Goal: Obtain resource: Download file/media

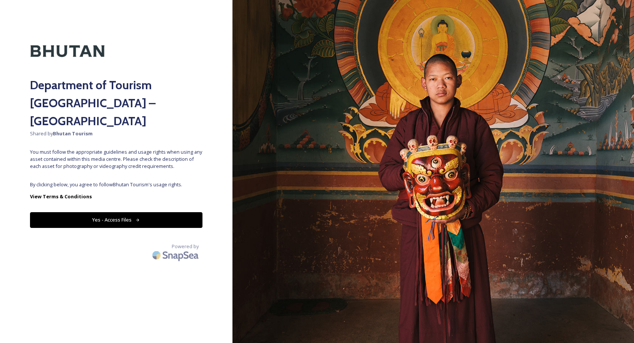
click at [174, 212] on button "Yes - Access Files" at bounding box center [116, 219] width 172 height 15
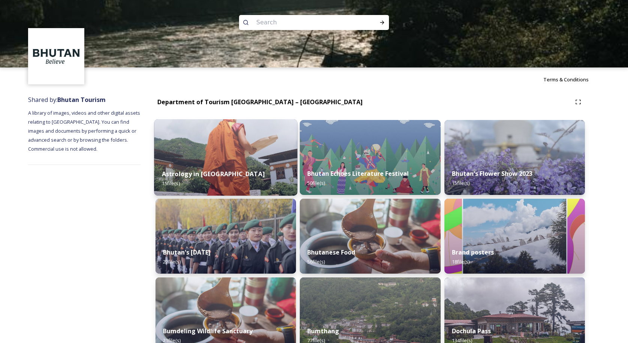
click at [278, 164] on div "Astrology in [GEOGRAPHIC_DATA] 15 file(s)" at bounding box center [225, 178] width 143 height 34
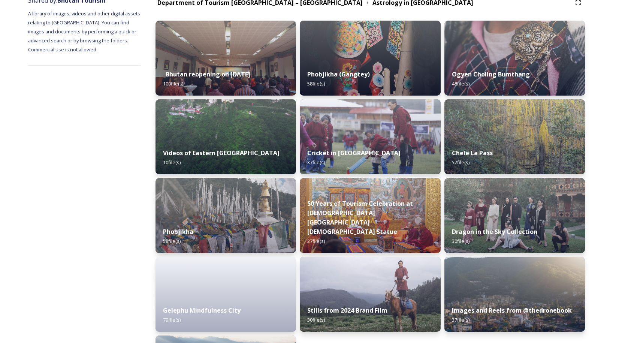
scroll to position [100, 0]
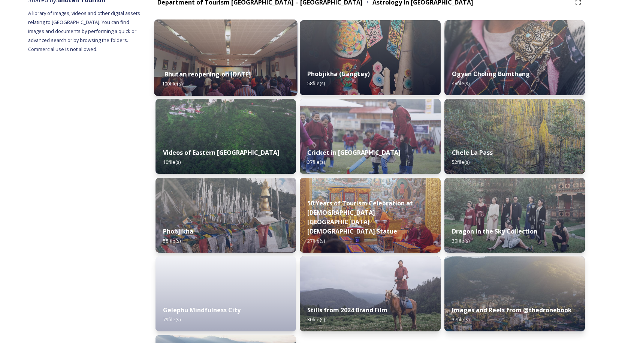
click at [255, 66] on div "_Bhutan reopening on [DATE] 100 file(s)" at bounding box center [225, 79] width 143 height 34
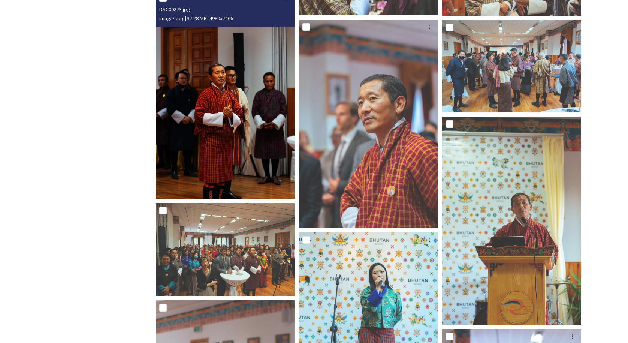
scroll to position [802, 0]
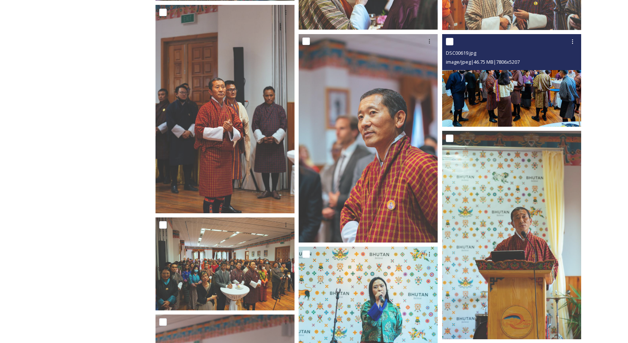
click at [540, 89] on img at bounding box center [511, 80] width 139 height 93
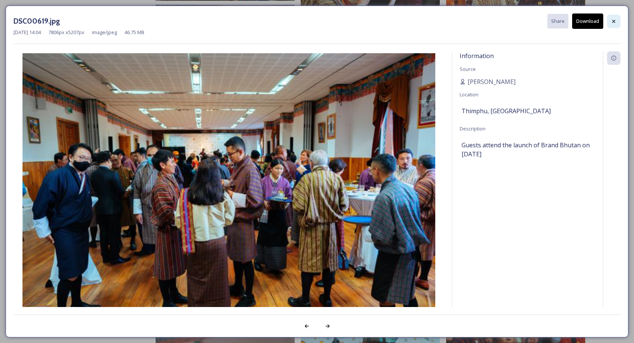
click at [616, 22] on icon at bounding box center [613, 21] width 6 height 6
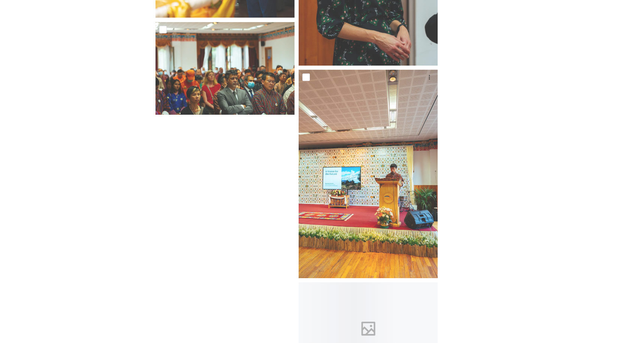
scroll to position [2993, 0]
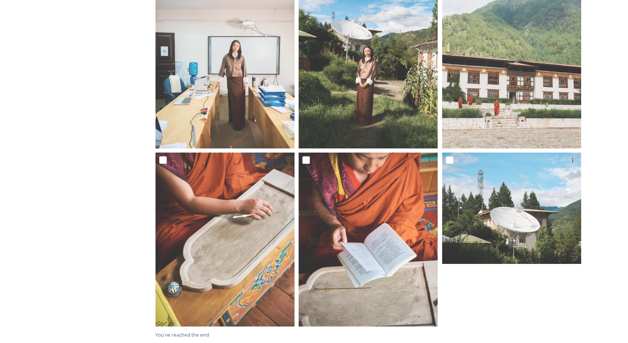
scroll to position [701, 0]
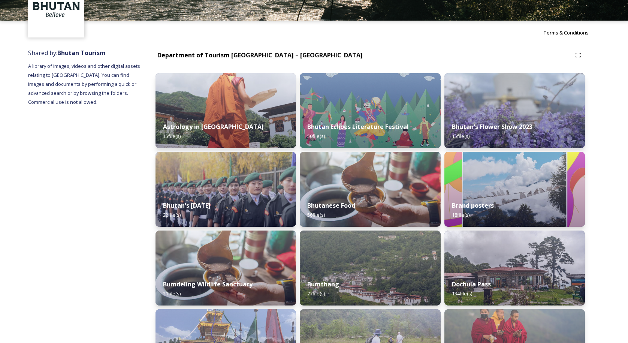
scroll to position [48, 0]
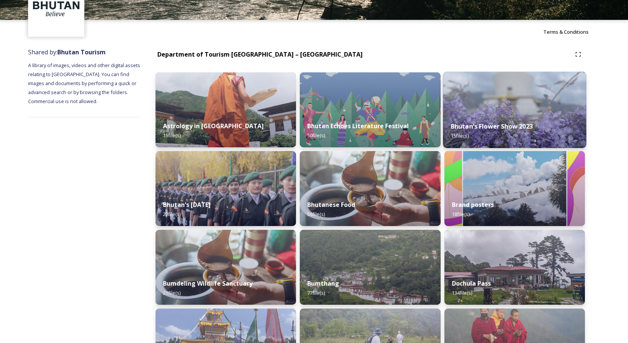
click at [468, 128] on strong "Bhutan's Flower Show 2023" at bounding box center [491, 126] width 82 height 8
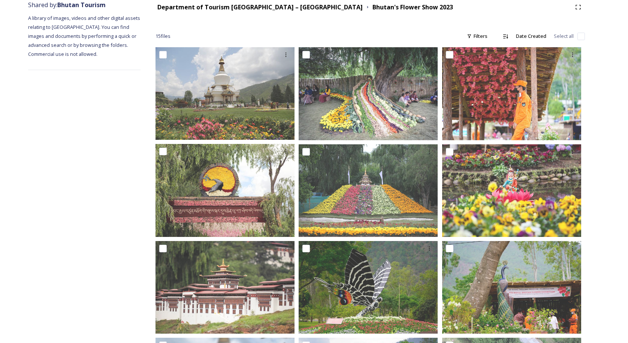
scroll to position [95, 0]
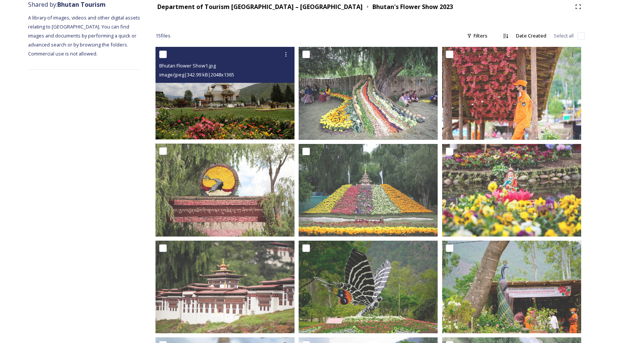
click at [251, 99] on img at bounding box center [224, 93] width 139 height 93
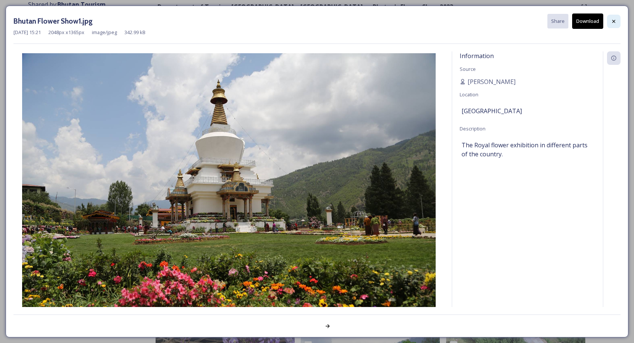
click at [612, 22] on icon at bounding box center [613, 21] width 6 height 6
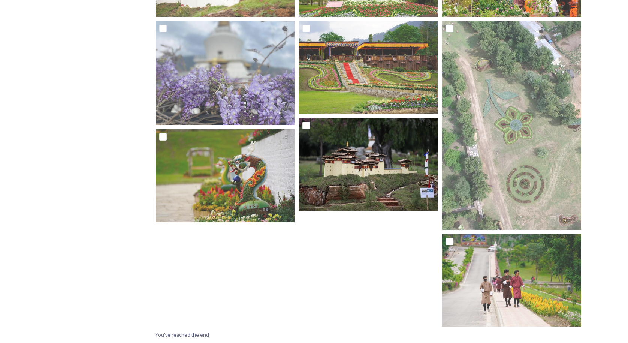
scroll to position [411, 0]
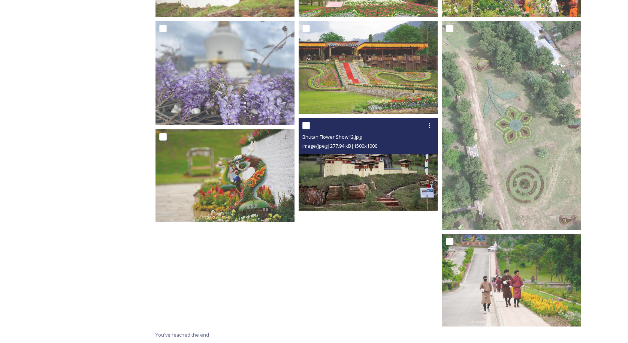
click at [378, 169] on img at bounding box center [368, 164] width 139 height 93
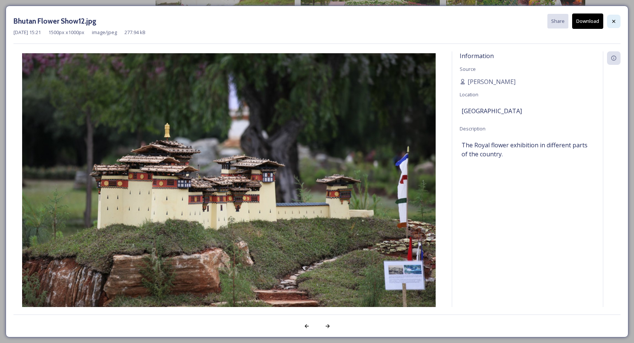
click at [613, 18] on icon at bounding box center [613, 21] width 6 height 6
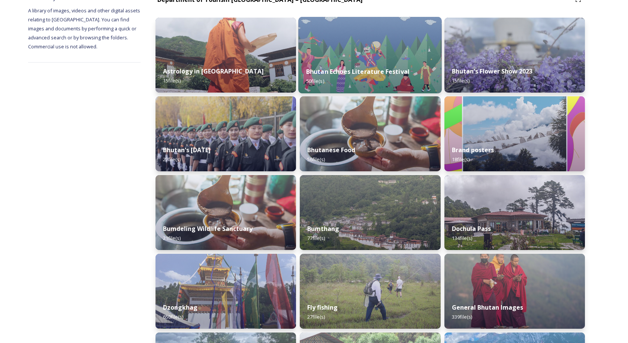
scroll to position [108, 0]
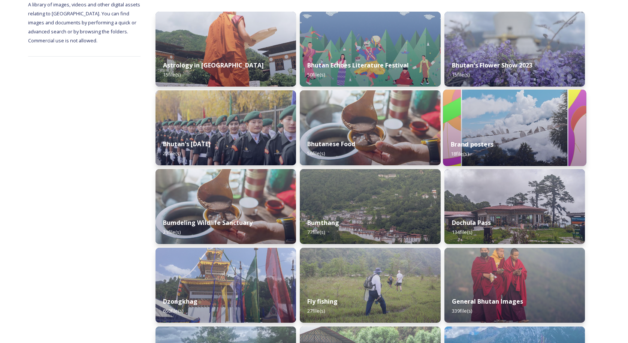
click at [489, 132] on img at bounding box center [514, 128] width 143 height 76
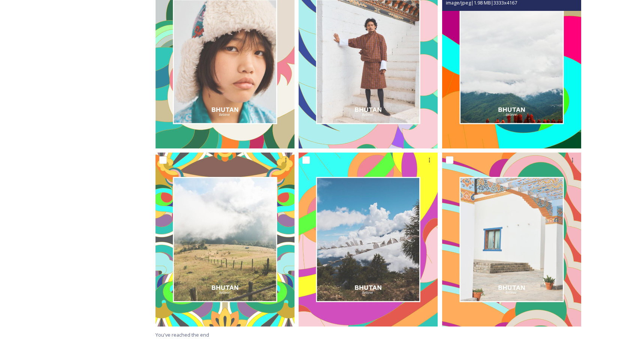
scroll to position [879, 0]
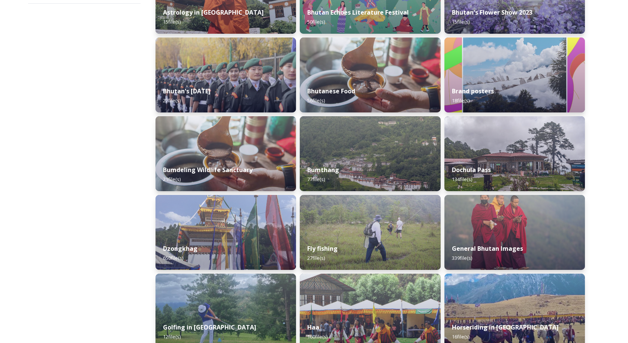
scroll to position [170, 0]
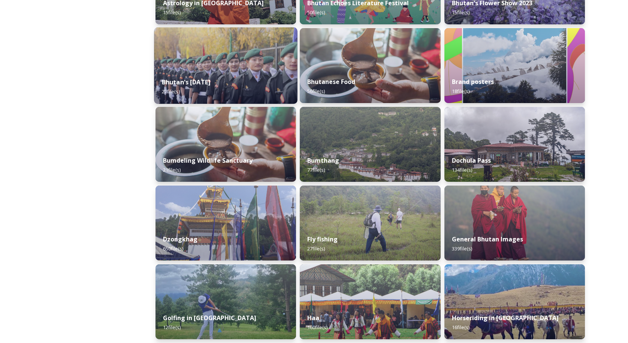
click at [247, 48] on img at bounding box center [225, 65] width 143 height 76
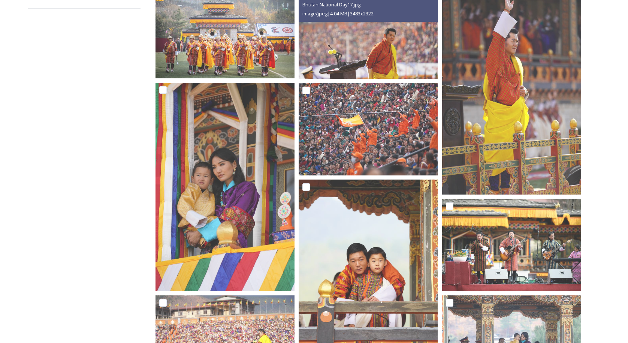
scroll to position [138, 0]
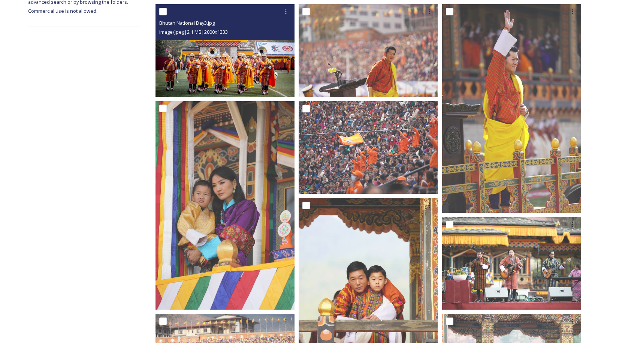
click at [245, 59] on img at bounding box center [224, 50] width 139 height 93
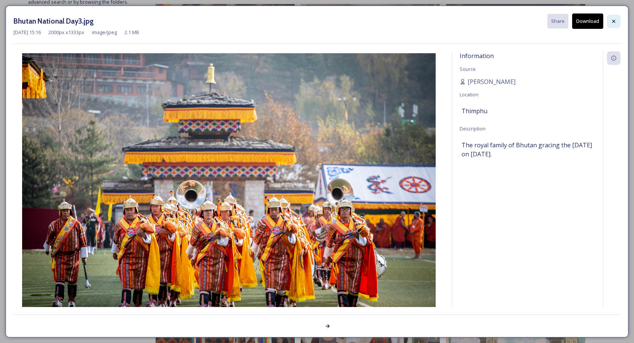
click at [611, 18] on icon at bounding box center [613, 21] width 6 height 6
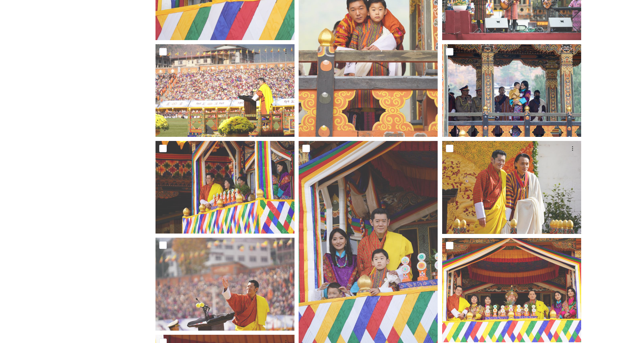
scroll to position [409, 0]
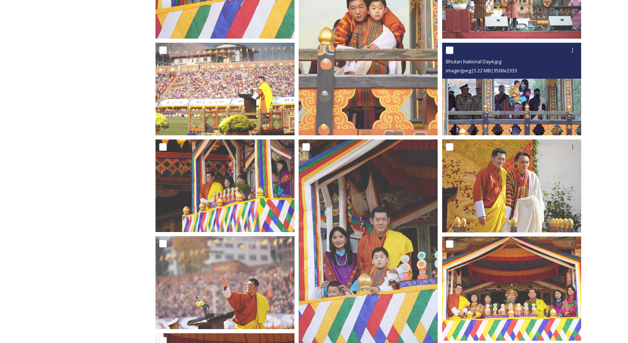
click at [542, 84] on img at bounding box center [511, 89] width 139 height 93
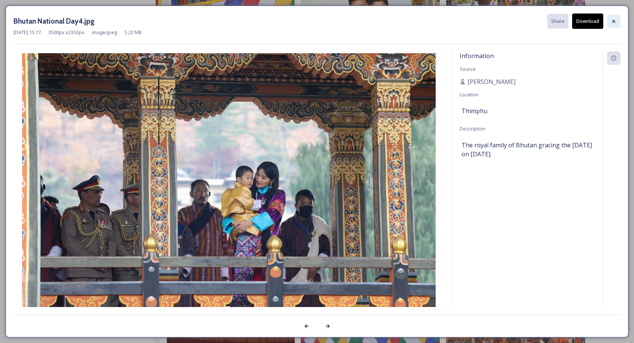
click at [614, 18] on icon at bounding box center [613, 21] width 6 height 6
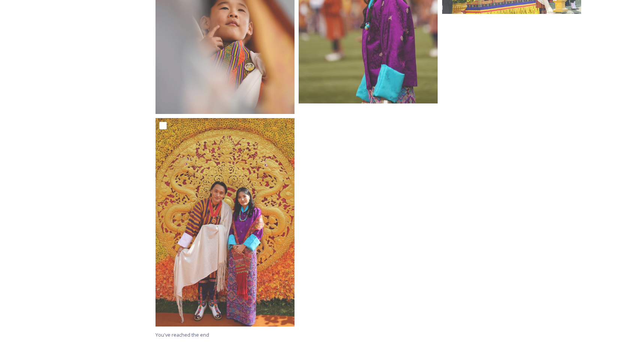
scroll to position [1045, 0]
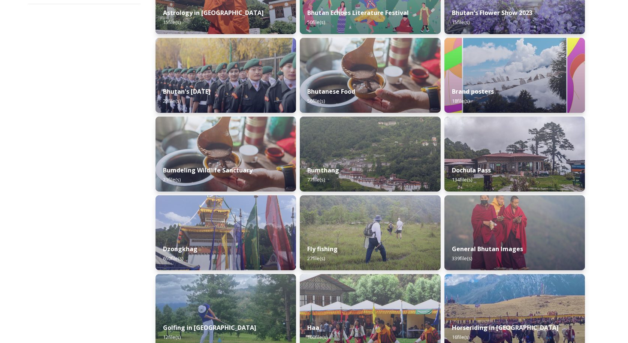
scroll to position [161, 0]
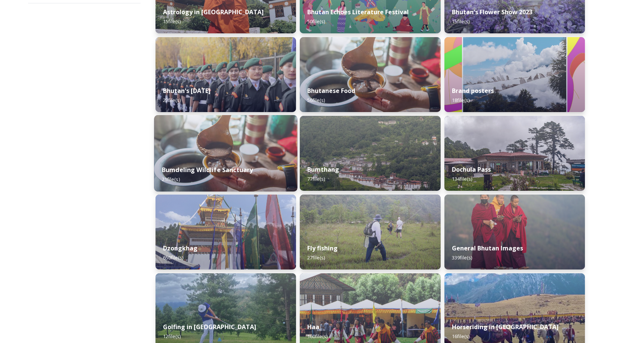
click at [256, 155] on img at bounding box center [225, 153] width 143 height 76
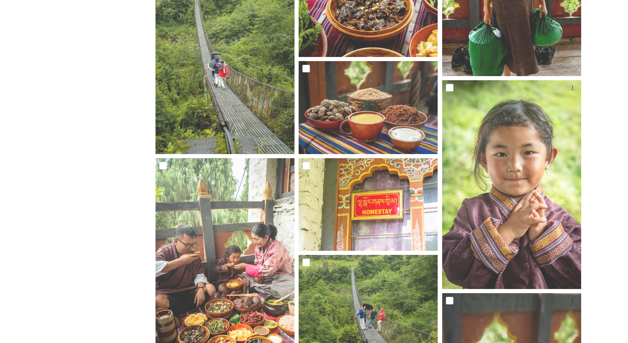
scroll to position [487, 0]
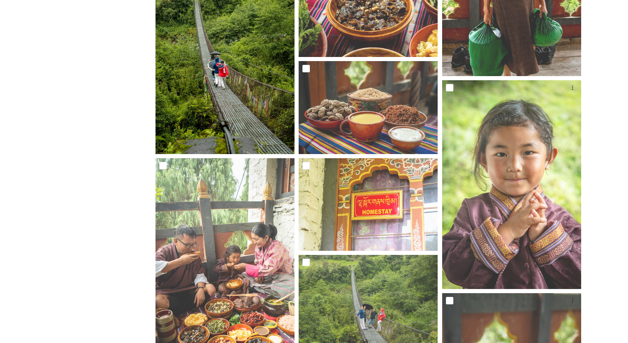
click at [244, 85] on img at bounding box center [224, 49] width 139 height 209
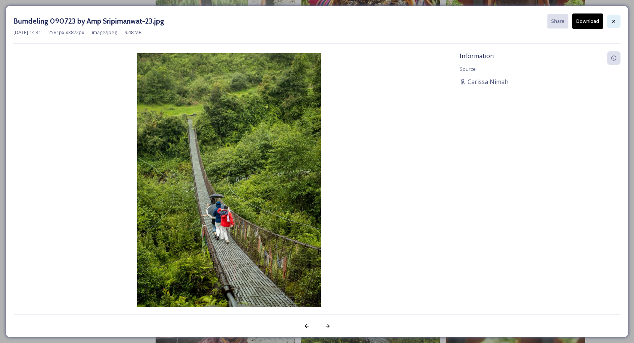
click at [613, 20] on icon at bounding box center [613, 20] width 3 height 3
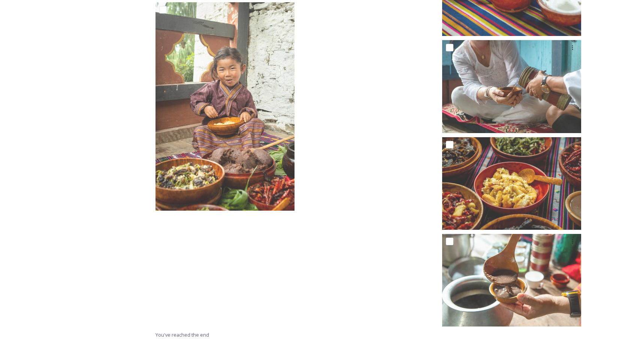
scroll to position [952, 0]
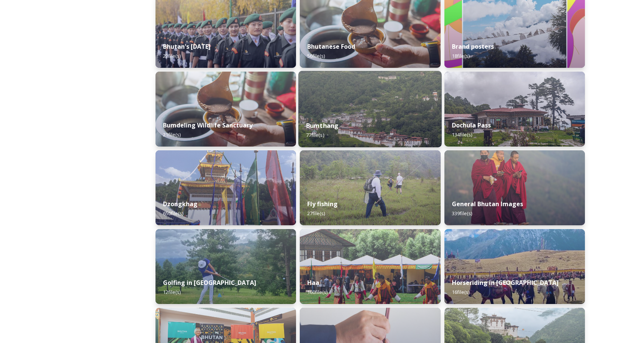
scroll to position [209, 0]
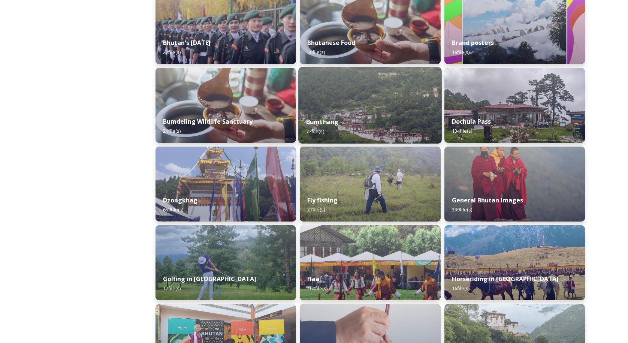
click at [389, 103] on img at bounding box center [370, 105] width 143 height 76
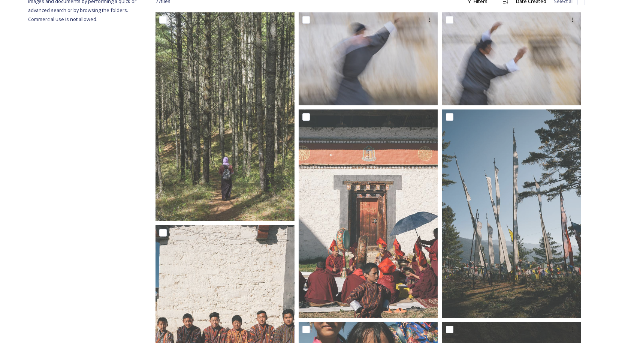
scroll to position [136, 0]
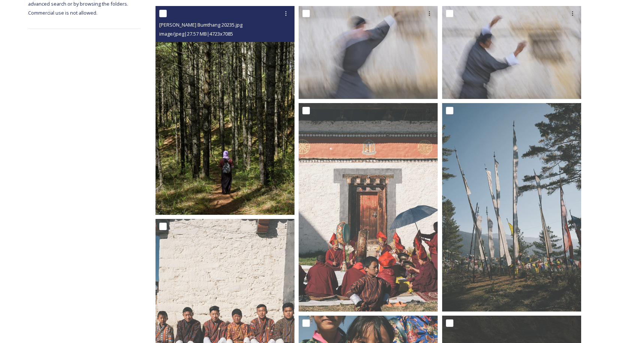
click at [233, 143] on img at bounding box center [224, 110] width 139 height 209
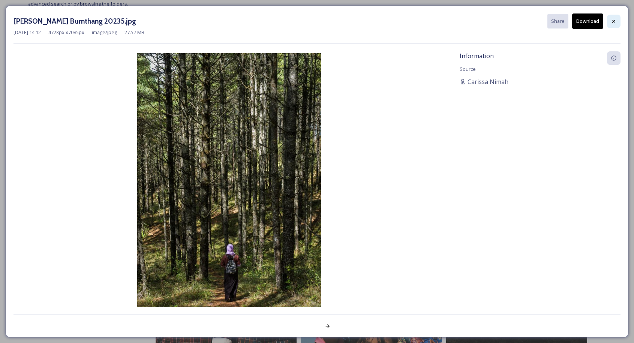
click at [611, 22] on icon at bounding box center [613, 21] width 6 height 6
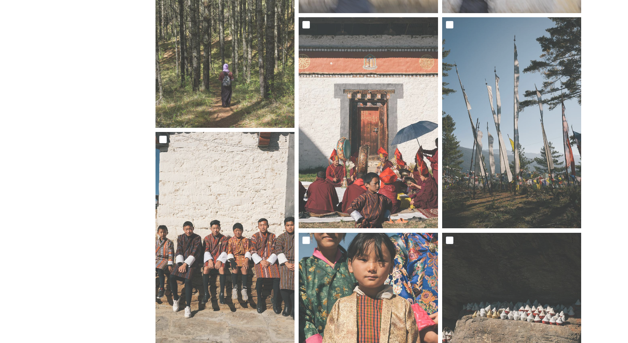
scroll to position [226, 0]
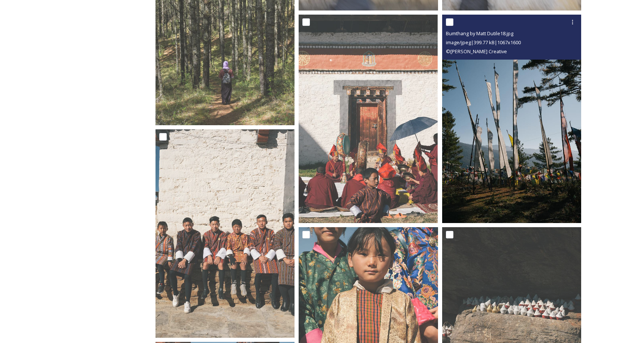
click at [496, 130] on img at bounding box center [511, 119] width 139 height 208
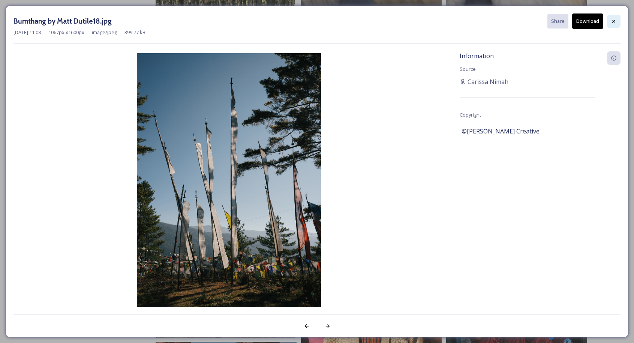
click at [613, 21] on icon at bounding box center [613, 20] width 3 height 3
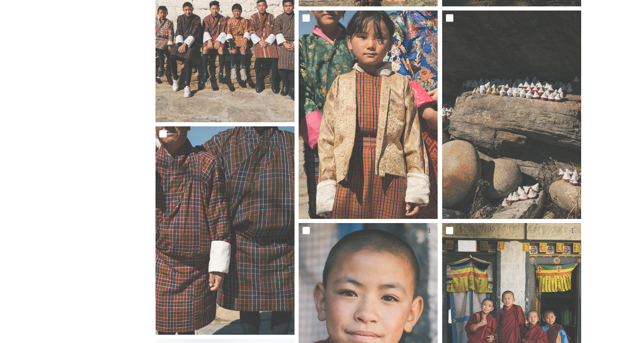
scroll to position [444, 0]
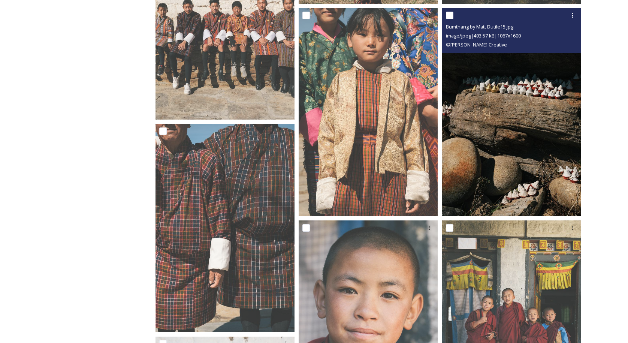
click at [513, 132] on img at bounding box center [511, 112] width 139 height 208
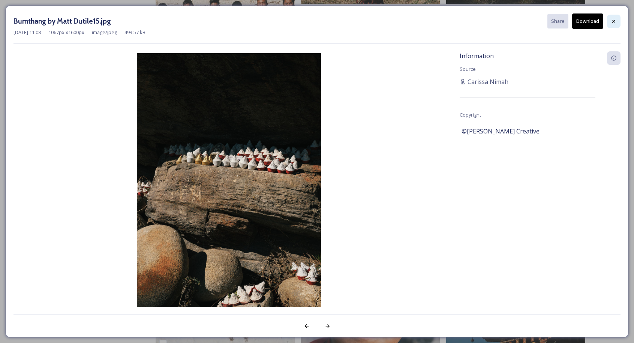
click at [614, 22] on icon at bounding box center [613, 21] width 6 height 6
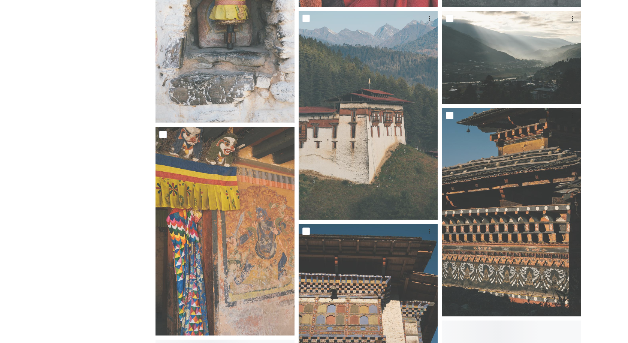
scroll to position [869, 0]
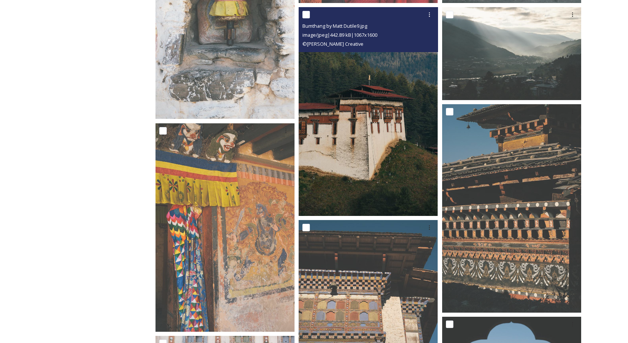
click at [353, 147] on img at bounding box center [368, 111] width 139 height 208
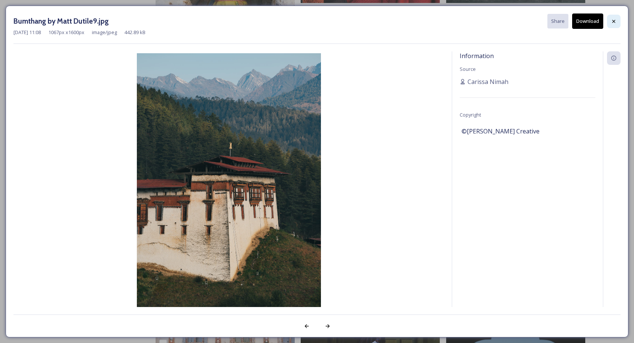
click at [615, 20] on icon at bounding box center [613, 21] width 6 height 6
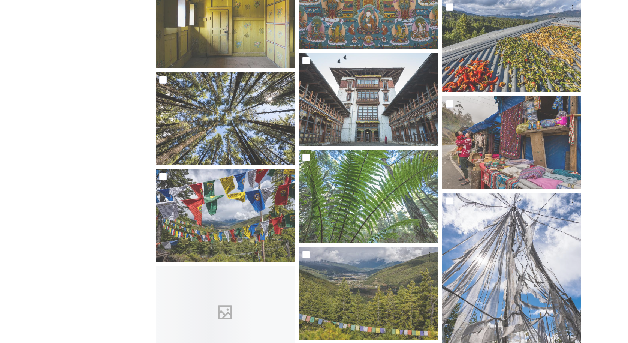
scroll to position [1655, 0]
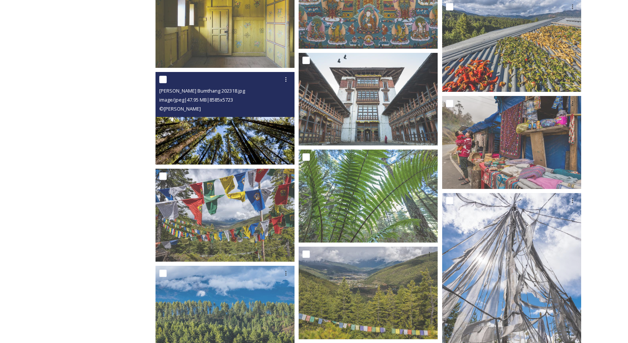
click at [243, 122] on img at bounding box center [224, 118] width 139 height 93
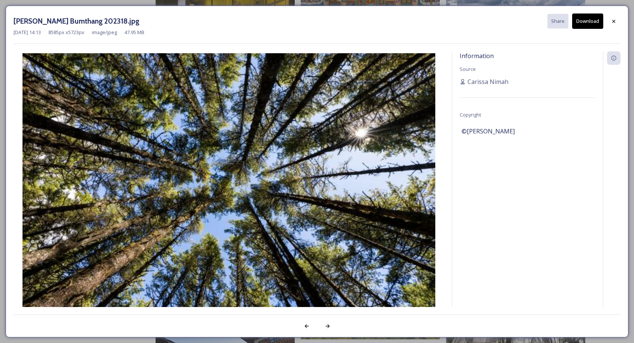
click at [382, 160] on img at bounding box center [228, 190] width 430 height 275
click at [614, 18] on icon at bounding box center [613, 21] width 6 height 6
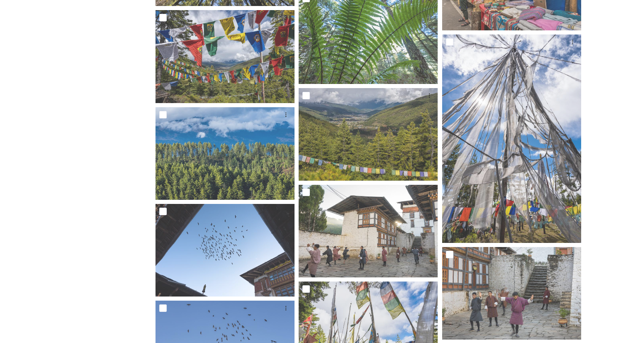
scroll to position [1853, 0]
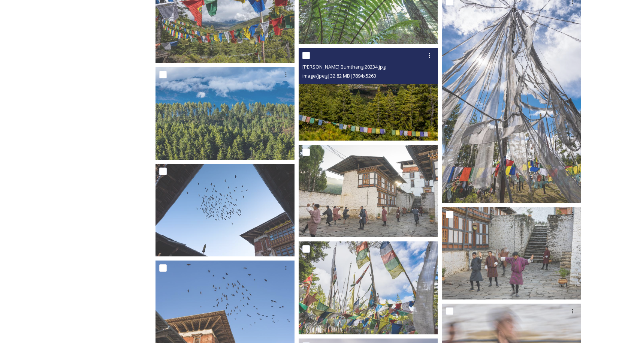
click at [355, 102] on img at bounding box center [368, 94] width 139 height 93
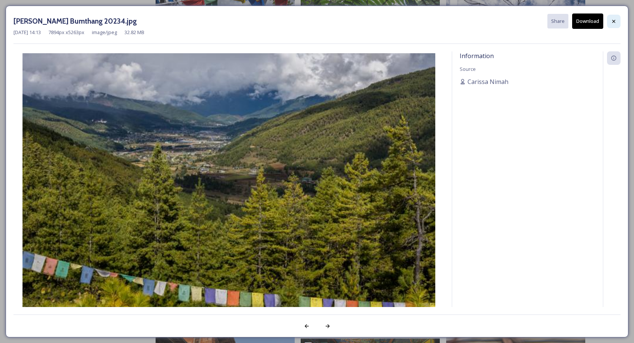
click at [617, 19] on div at bounding box center [613, 21] width 13 height 13
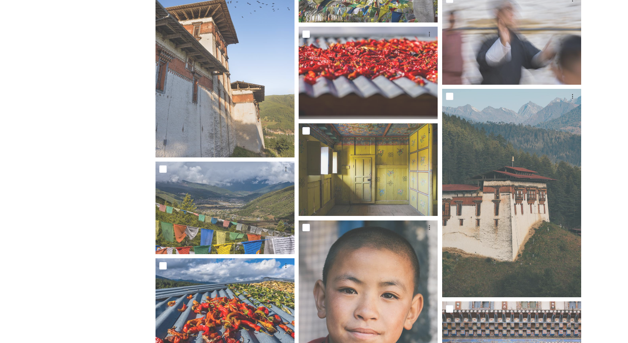
scroll to position [2149, 0]
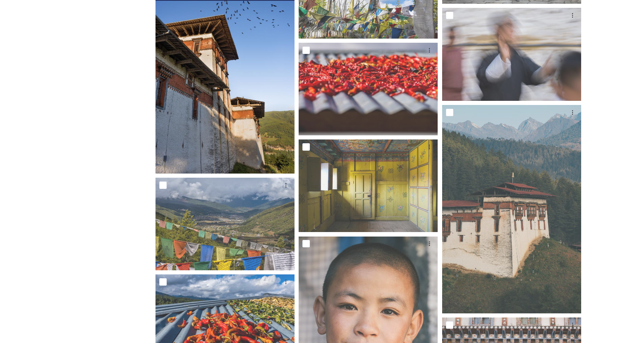
click at [247, 111] on img at bounding box center [224, 69] width 139 height 209
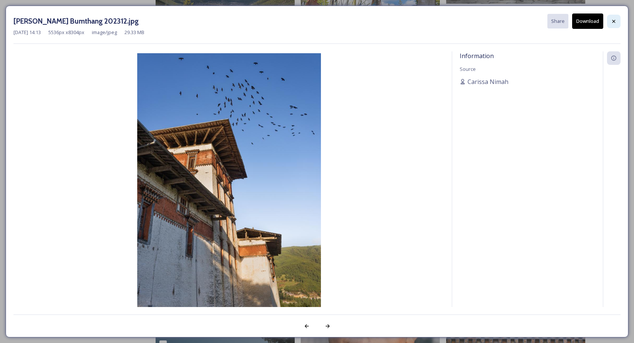
click at [611, 22] on icon at bounding box center [613, 21] width 6 height 6
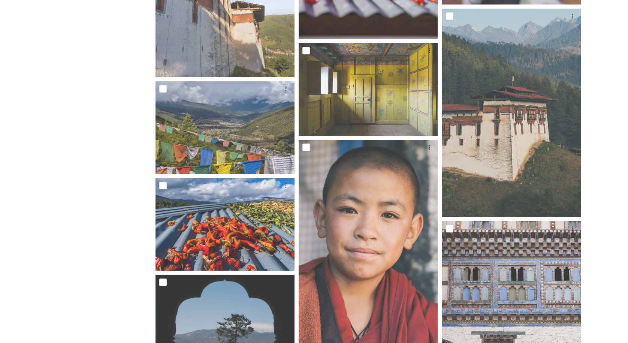
scroll to position [2247, 0]
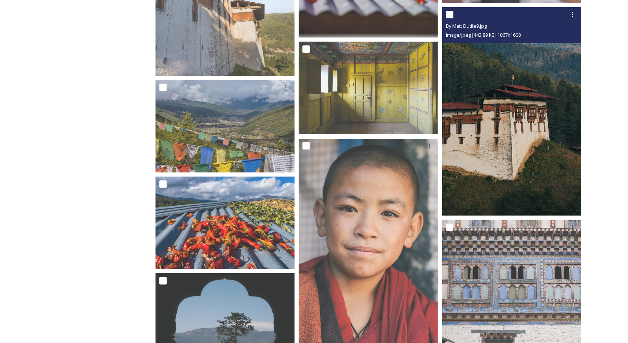
click at [506, 154] on img at bounding box center [511, 111] width 139 height 208
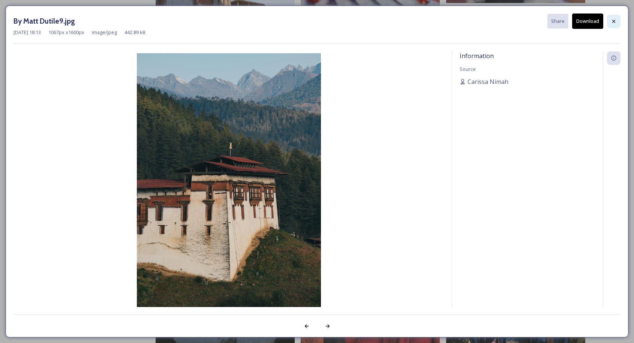
click at [614, 24] on icon at bounding box center [613, 21] width 6 height 6
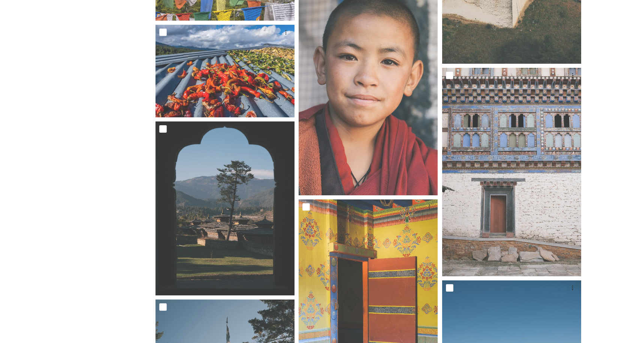
scroll to position [2439, 0]
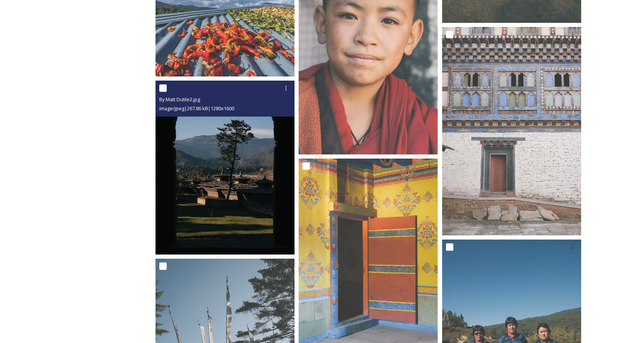
click at [225, 178] on img at bounding box center [224, 168] width 139 height 174
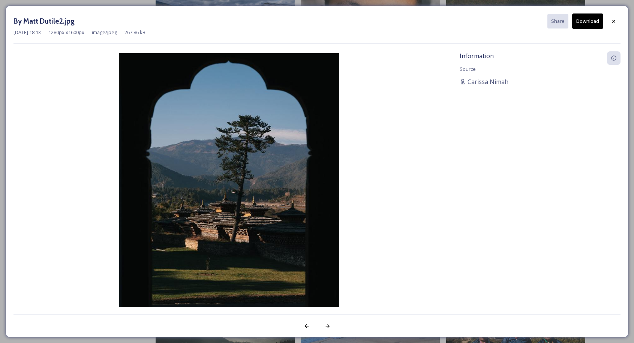
click at [606, 16] on div "By Matt Dutile2.jpg Share Download" at bounding box center [316, 20] width 607 height 15
click at [612, 22] on icon at bounding box center [613, 21] width 6 height 6
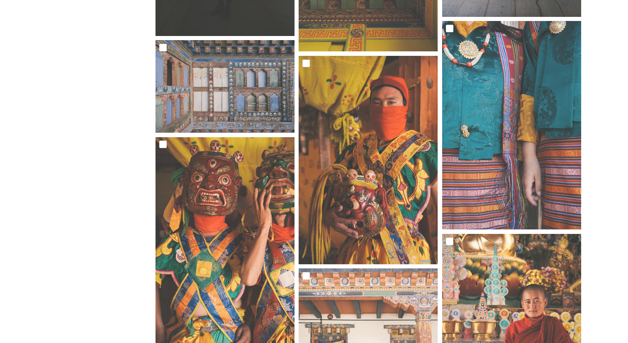
scroll to position [3181, 0]
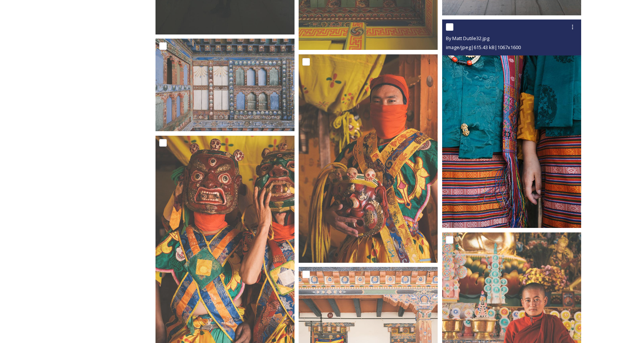
click at [508, 166] on img at bounding box center [511, 123] width 139 height 208
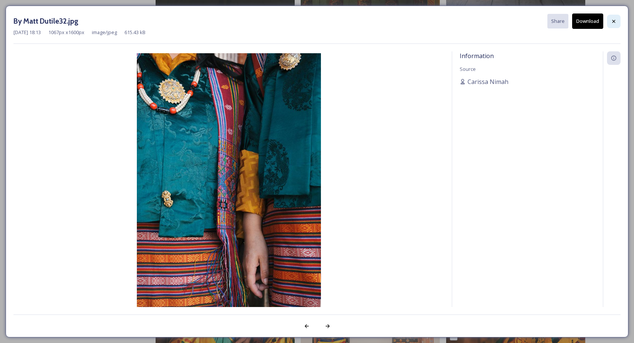
click at [617, 19] on div at bounding box center [613, 21] width 13 height 13
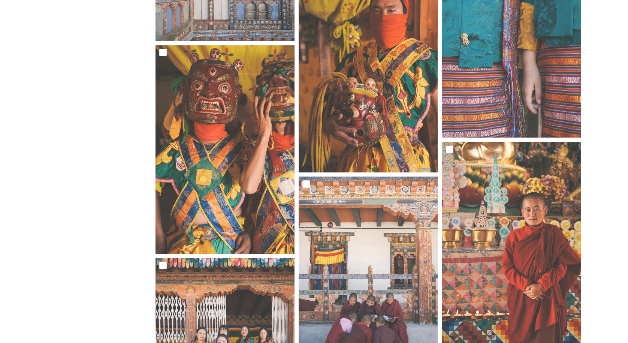
scroll to position [3273, 0]
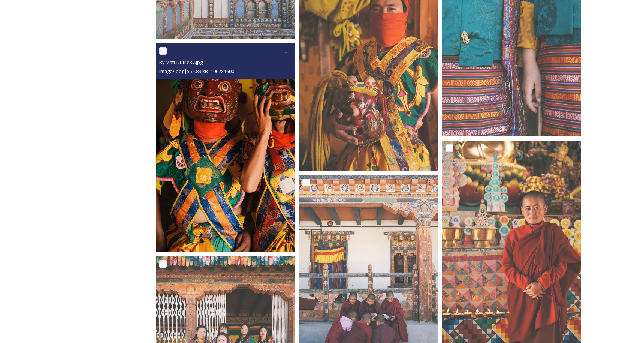
click at [223, 138] on img at bounding box center [224, 148] width 139 height 208
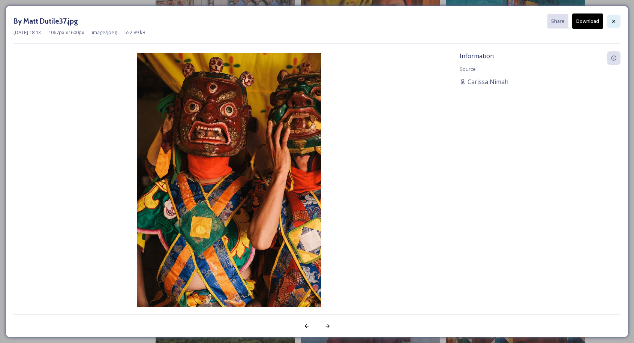
click at [613, 22] on icon at bounding box center [613, 21] width 6 height 6
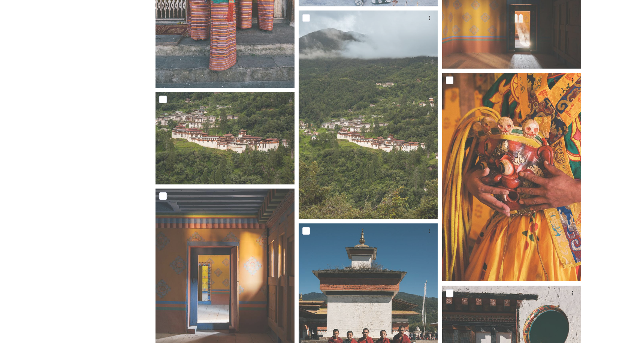
scroll to position [3652, 0]
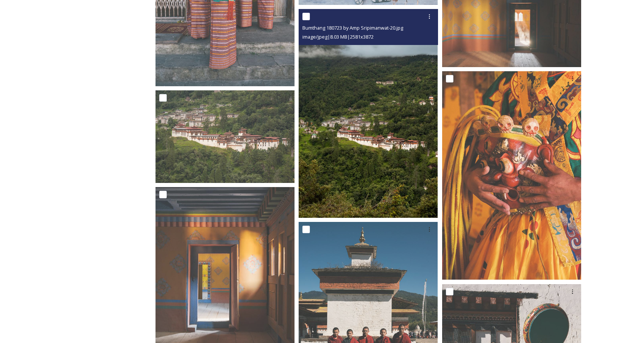
click at [377, 136] on img at bounding box center [368, 113] width 139 height 209
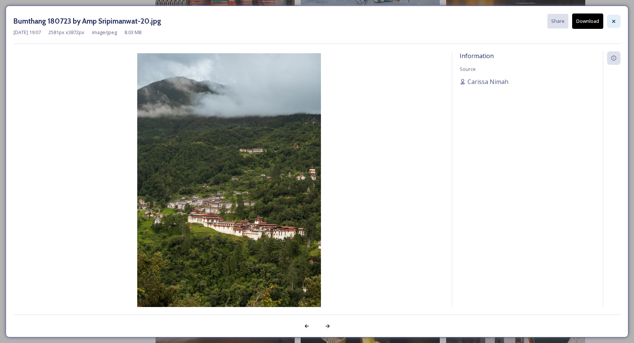
click at [614, 23] on icon at bounding box center [613, 21] width 6 height 6
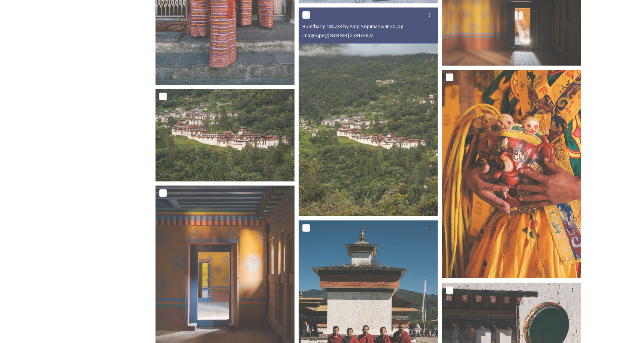
scroll to position [3833, 0]
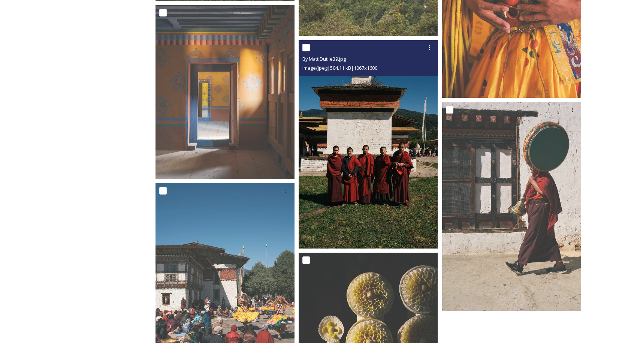
click at [377, 183] on img at bounding box center [368, 144] width 139 height 208
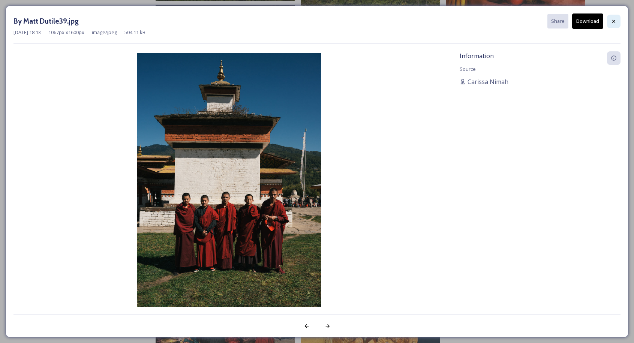
click at [609, 22] on div at bounding box center [613, 21] width 13 height 13
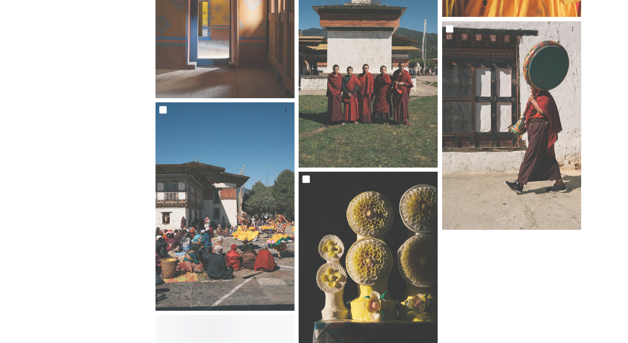
scroll to position [3990, 0]
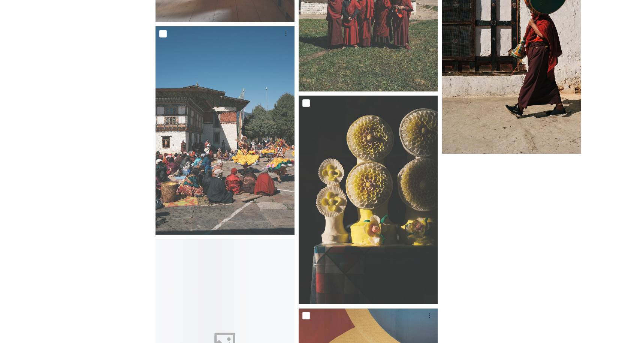
click at [500, 67] on img at bounding box center [511, 49] width 139 height 208
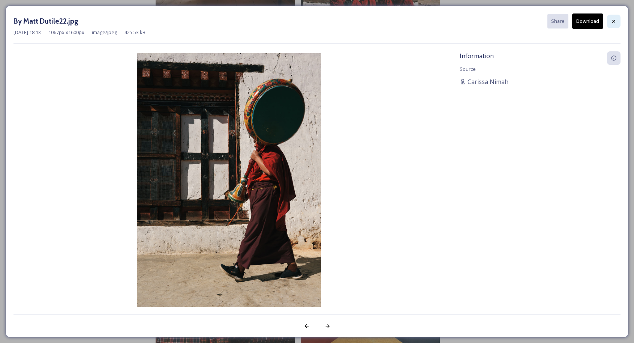
click at [618, 19] on div at bounding box center [613, 21] width 13 height 13
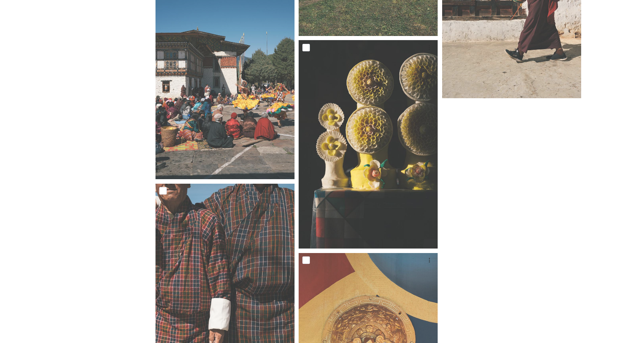
scroll to position [4080, 0]
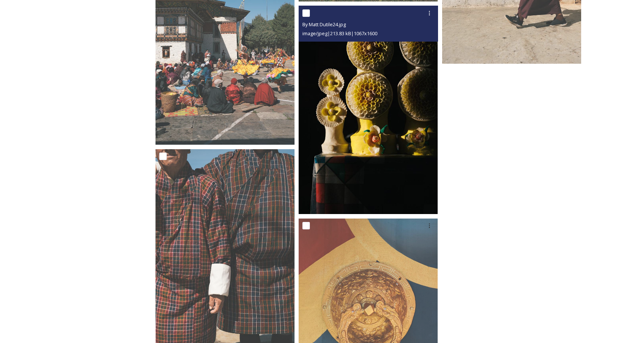
click at [354, 156] on img at bounding box center [368, 110] width 139 height 208
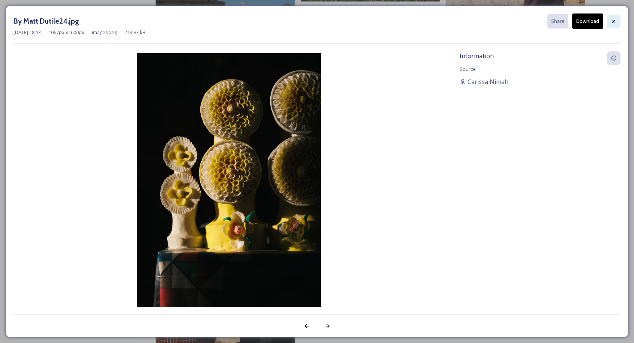
click at [616, 19] on icon at bounding box center [613, 21] width 6 height 6
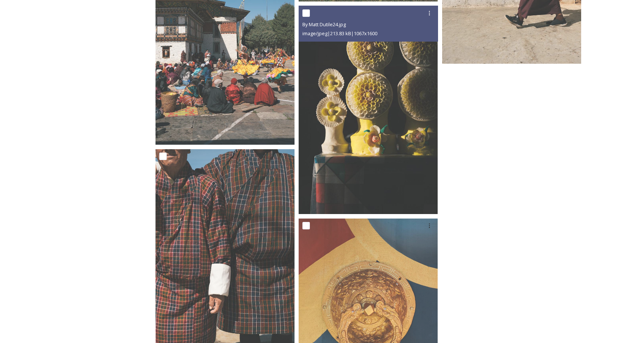
scroll to position [4181, 0]
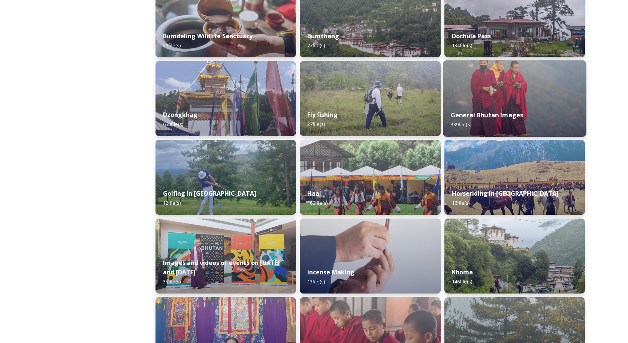
scroll to position [311, 0]
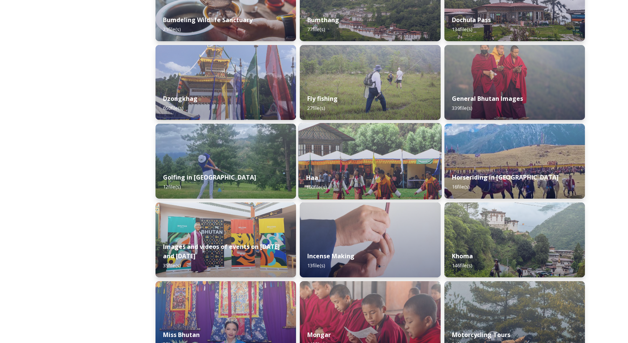
click at [403, 166] on img at bounding box center [370, 161] width 143 height 76
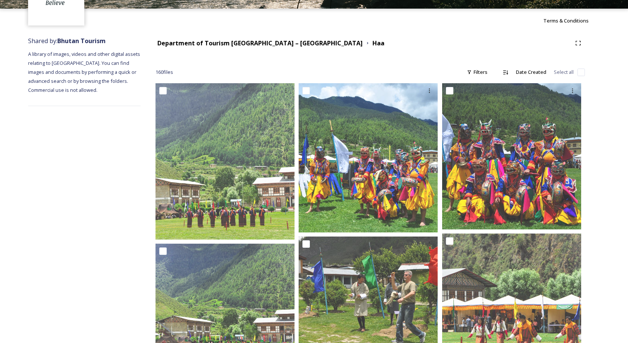
scroll to position [73, 0]
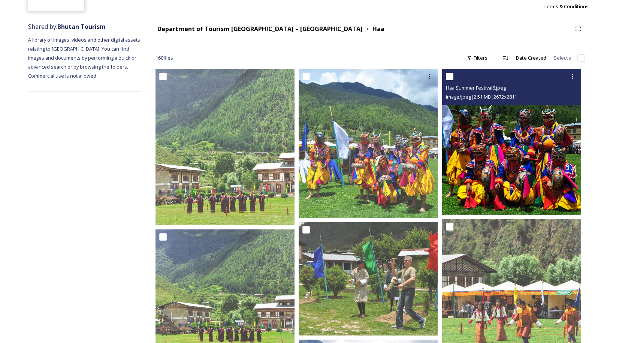
click at [520, 134] on img at bounding box center [511, 142] width 139 height 146
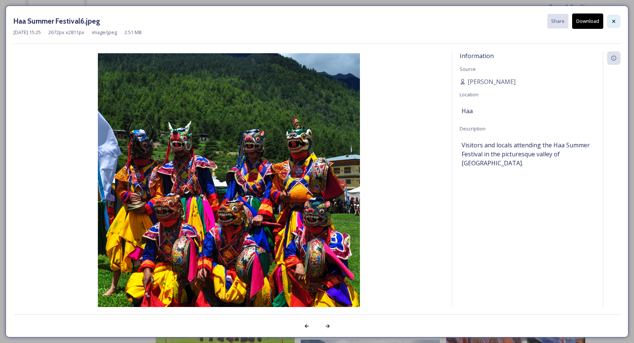
click at [610, 19] on div at bounding box center [613, 21] width 13 height 13
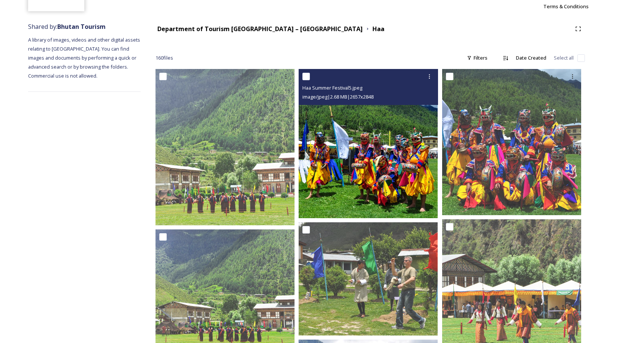
click at [376, 149] on img at bounding box center [368, 143] width 139 height 149
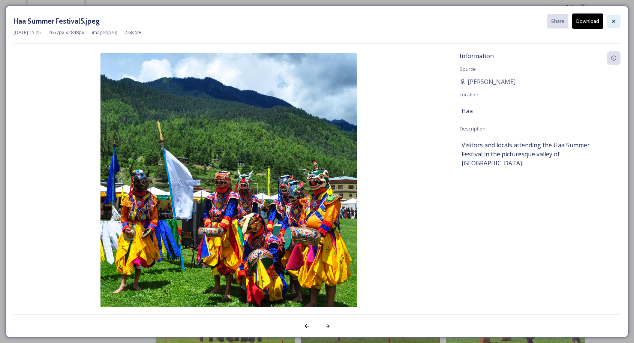
click at [617, 18] on div at bounding box center [613, 21] width 13 height 13
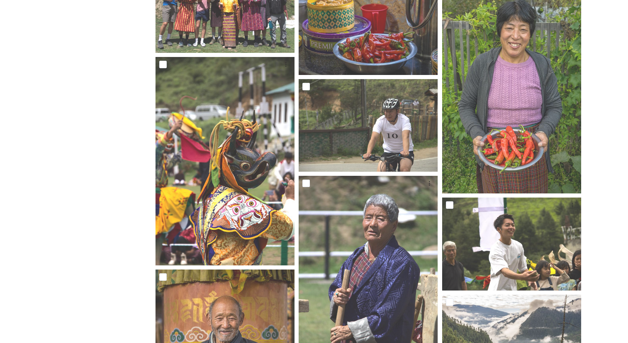
scroll to position [865, 0]
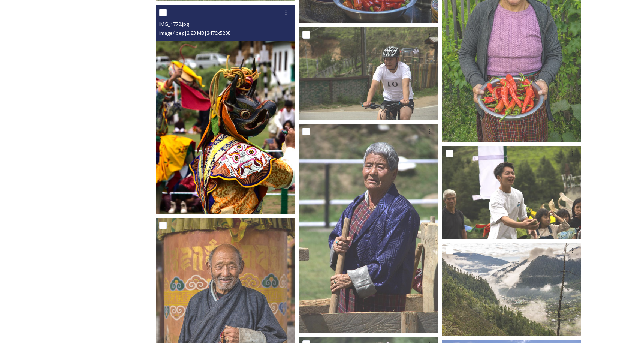
click at [239, 99] on img at bounding box center [224, 109] width 139 height 208
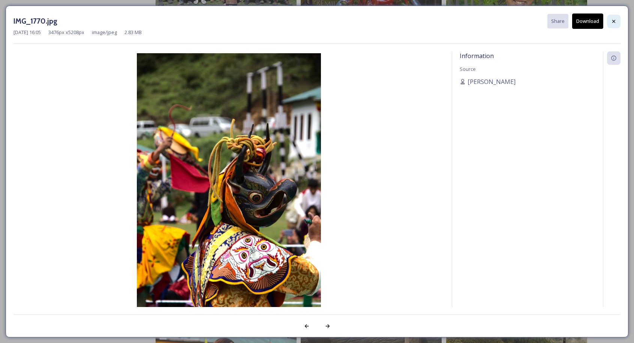
click at [614, 19] on icon at bounding box center [613, 21] width 6 height 6
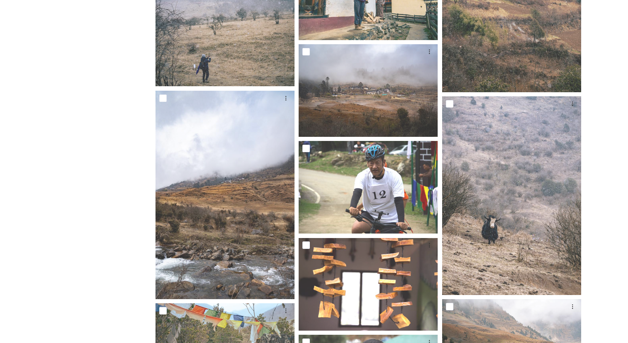
scroll to position [1950, 0]
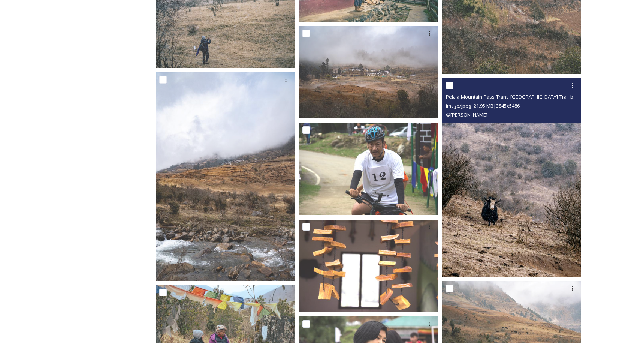
click at [535, 160] on img at bounding box center [511, 177] width 139 height 199
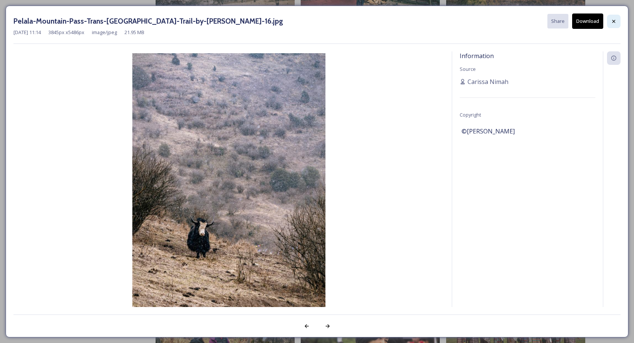
click at [613, 21] on icon at bounding box center [613, 20] width 3 height 3
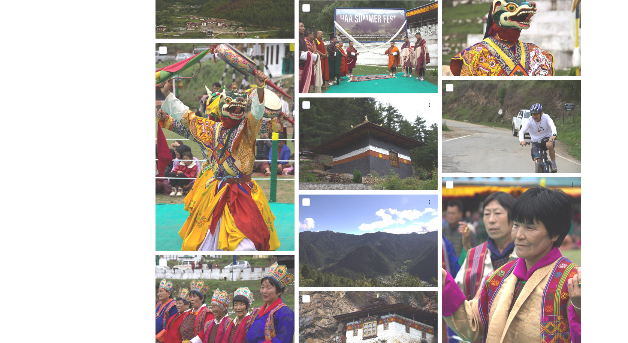
scroll to position [4869, 0]
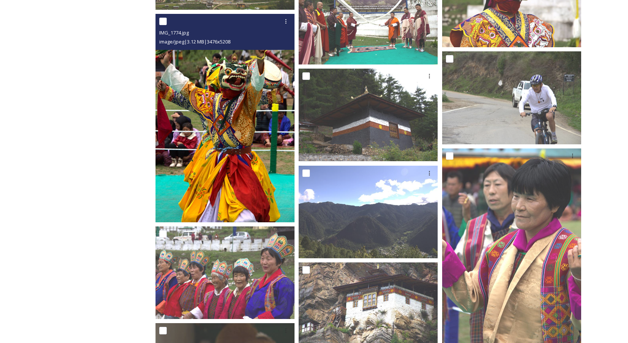
click at [230, 145] on img at bounding box center [224, 118] width 139 height 208
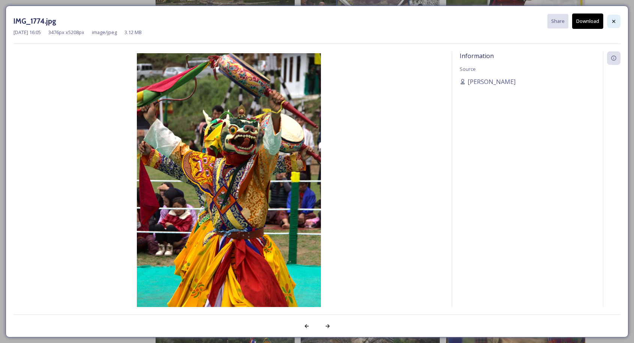
click at [616, 20] on div at bounding box center [613, 21] width 13 height 13
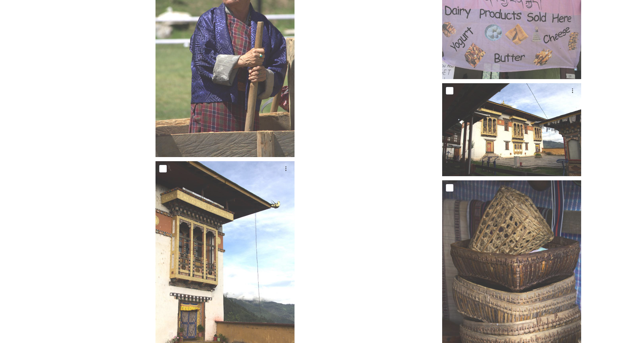
scroll to position [6175, 0]
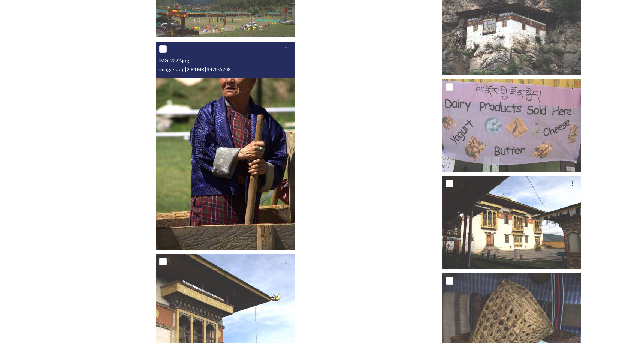
click at [207, 164] on img at bounding box center [224, 146] width 139 height 208
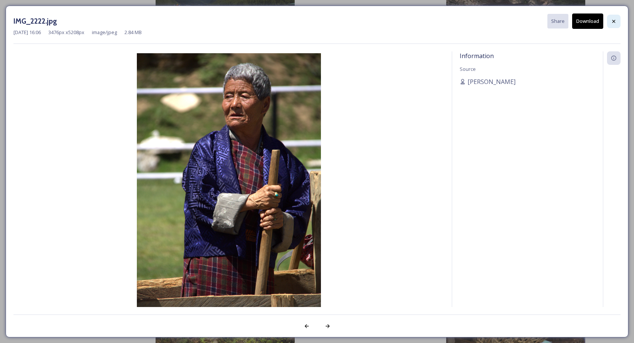
click at [615, 21] on icon at bounding box center [613, 21] width 6 height 6
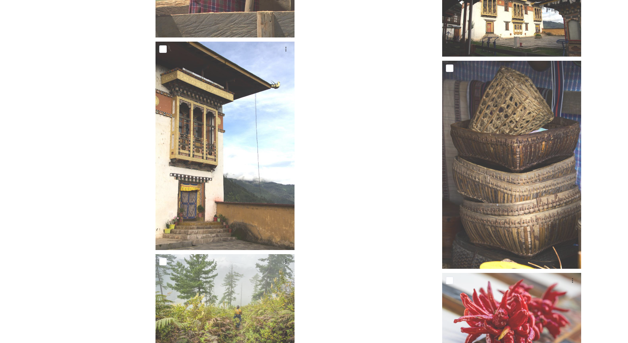
scroll to position [6275, 0]
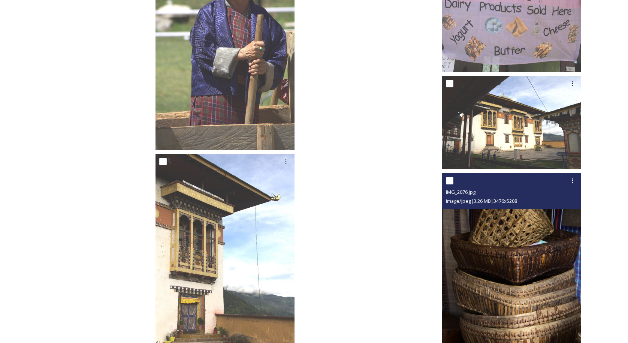
click at [522, 256] on img at bounding box center [511, 277] width 139 height 208
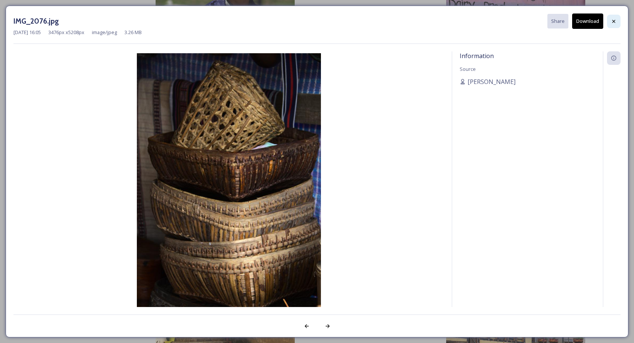
click at [616, 19] on icon at bounding box center [613, 21] width 6 height 6
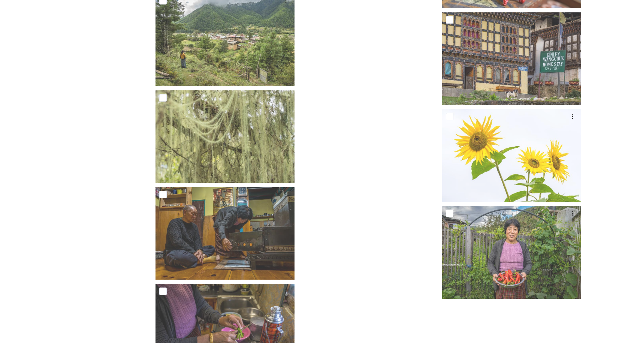
scroll to position [6795, 0]
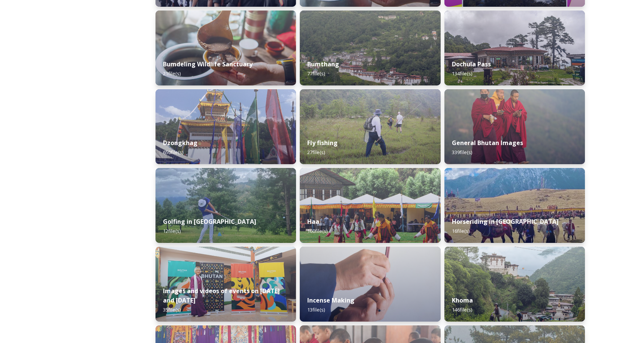
scroll to position [281, 0]
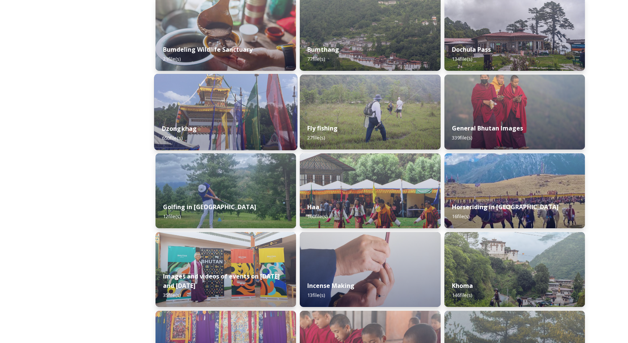
click at [224, 113] on img at bounding box center [225, 112] width 143 height 76
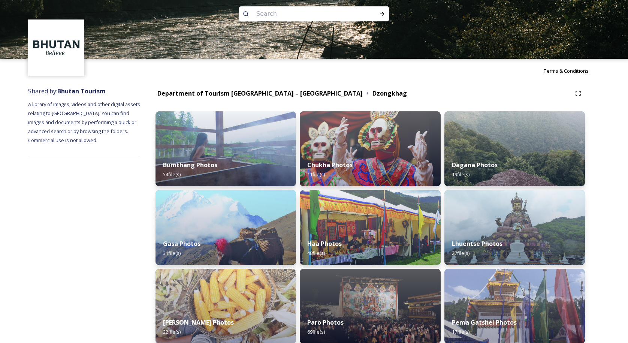
scroll to position [96, 0]
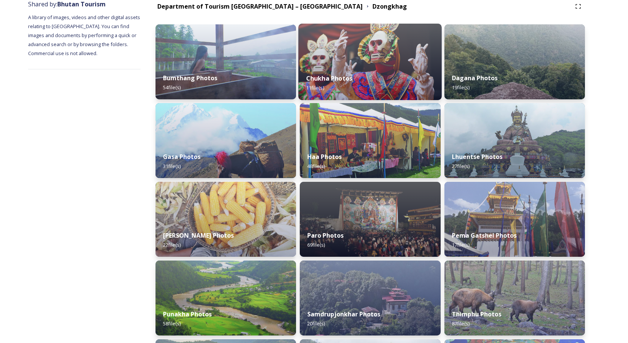
click at [351, 56] on img at bounding box center [370, 62] width 143 height 76
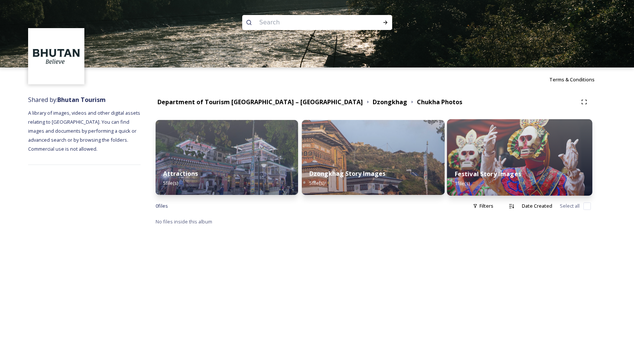
click at [544, 154] on img at bounding box center [519, 157] width 145 height 76
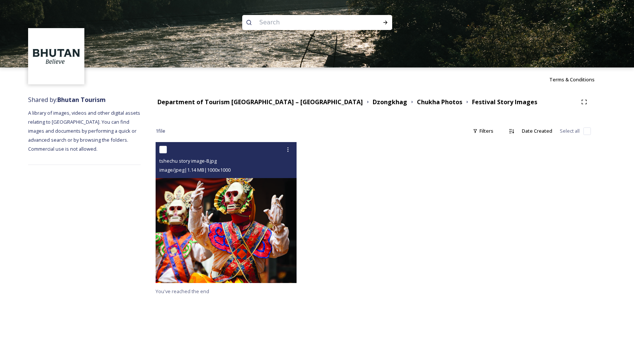
click at [214, 223] on img at bounding box center [225, 212] width 141 height 141
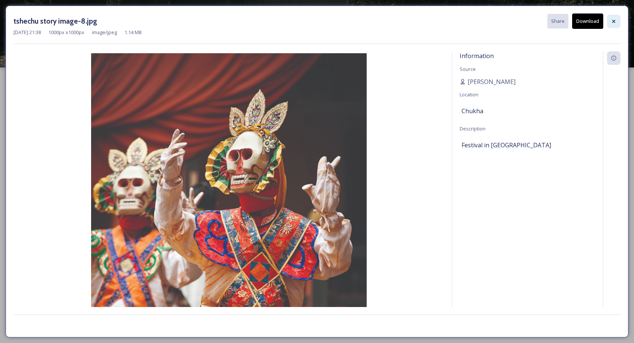
click at [617, 22] on div at bounding box center [613, 21] width 13 height 13
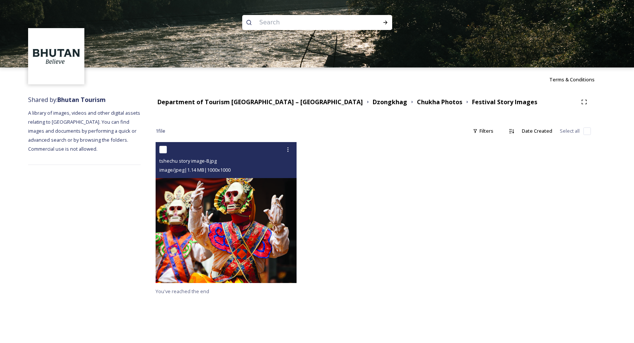
click at [251, 247] on img at bounding box center [225, 212] width 141 height 141
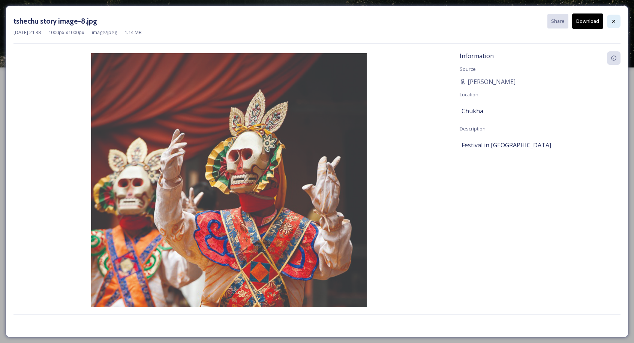
click at [611, 22] on icon at bounding box center [613, 21] width 6 height 6
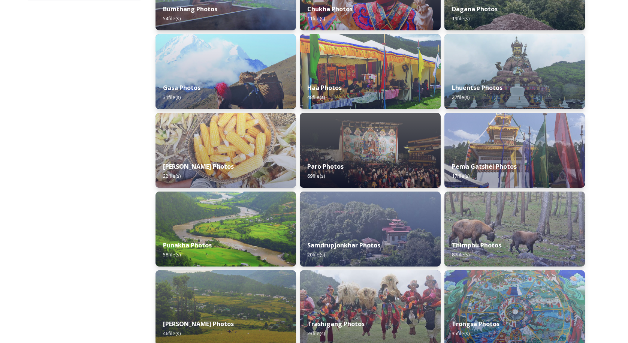
scroll to position [166, 0]
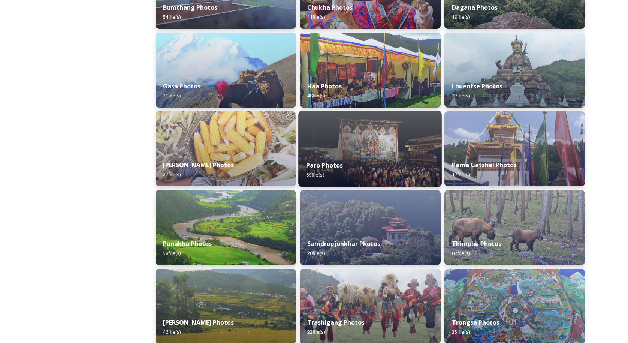
click at [376, 160] on div "Paro Photos 69 file(s)" at bounding box center [370, 170] width 143 height 34
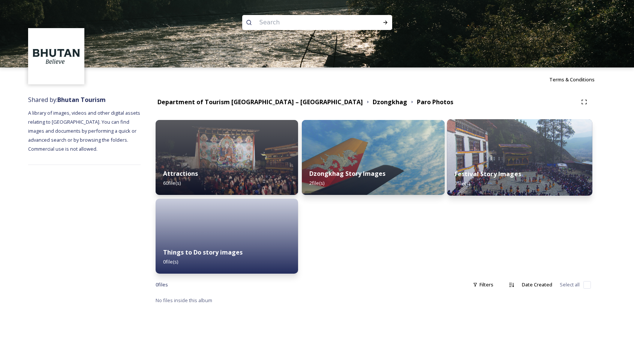
click at [545, 157] on img at bounding box center [519, 157] width 145 height 76
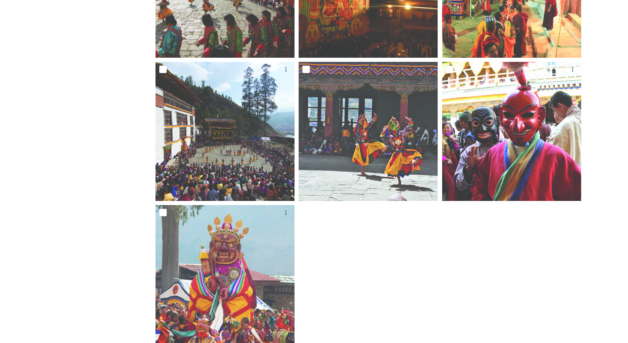
scroll to position [157, 0]
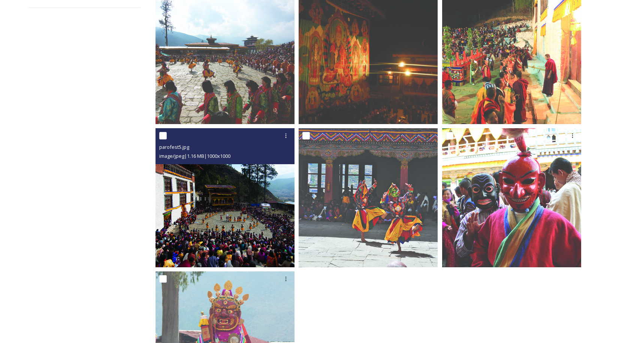
click at [257, 194] on img at bounding box center [224, 197] width 139 height 139
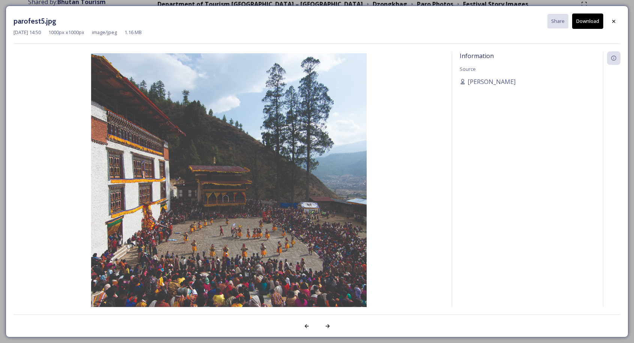
click at [610, 30] on div "[DATE] 14:50 1000 px x 1000 px image/jpeg 1.16 MB" at bounding box center [316, 32] width 607 height 7
click at [610, 24] on div at bounding box center [613, 21] width 13 height 13
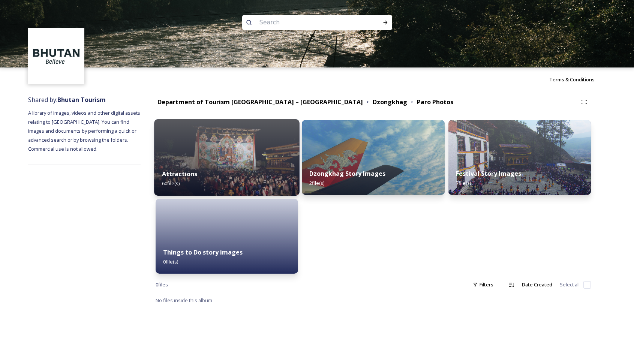
click at [203, 164] on div "Attractions 60 file(s)" at bounding box center [226, 178] width 145 height 34
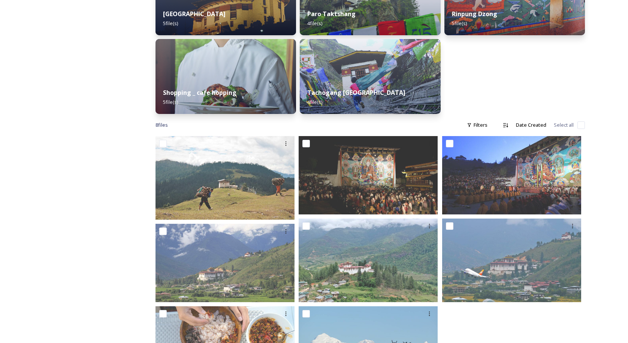
scroll to position [375, 0]
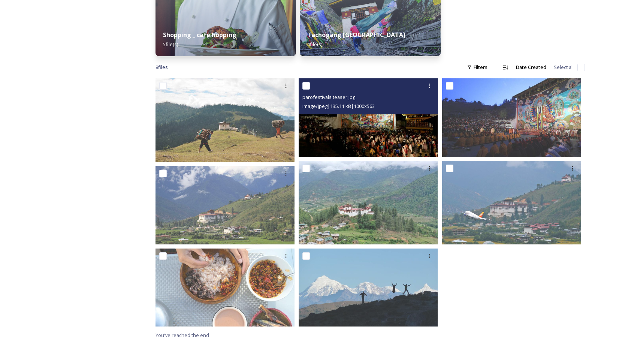
click at [382, 132] on img at bounding box center [368, 117] width 139 height 78
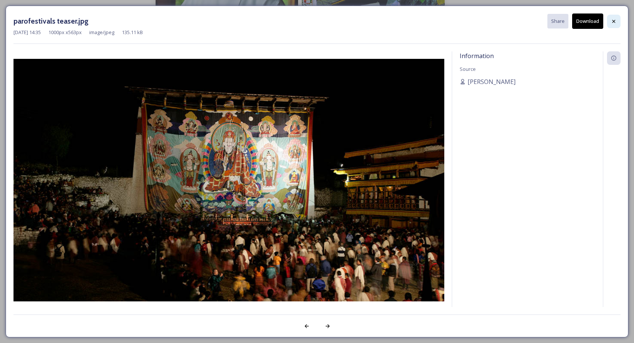
click at [611, 23] on icon at bounding box center [613, 21] width 6 height 6
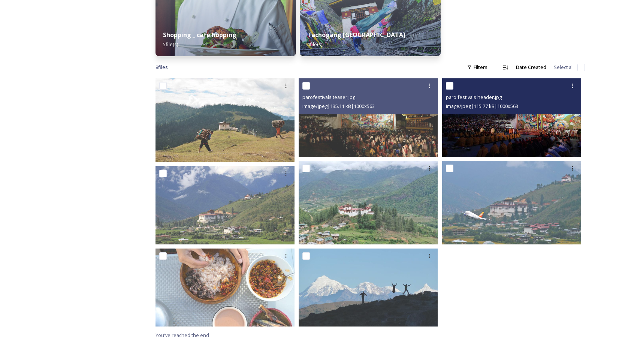
click at [527, 136] on img at bounding box center [511, 117] width 139 height 78
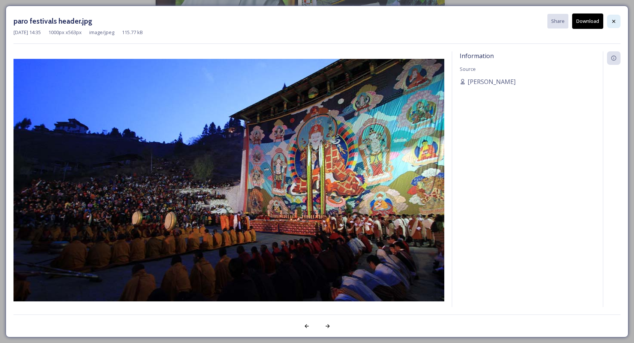
click at [609, 23] on div at bounding box center [613, 21] width 13 height 13
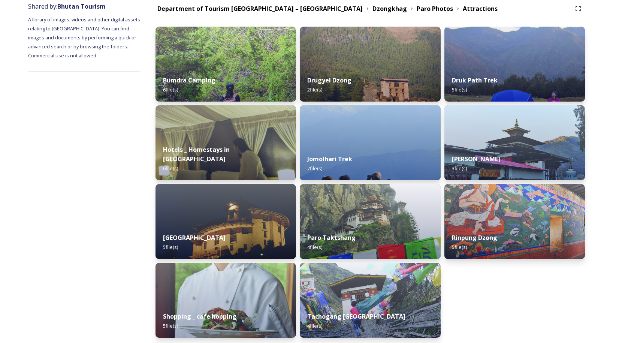
scroll to position [68, 0]
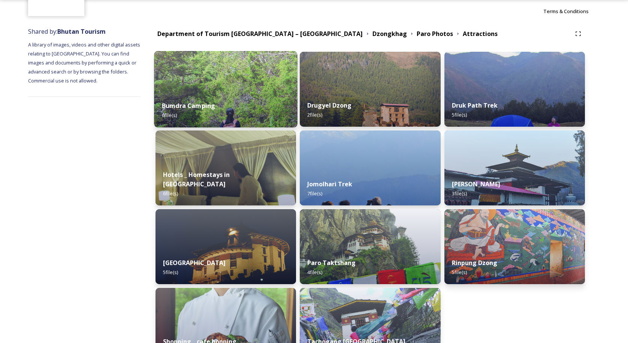
click at [196, 90] on img at bounding box center [225, 89] width 143 height 76
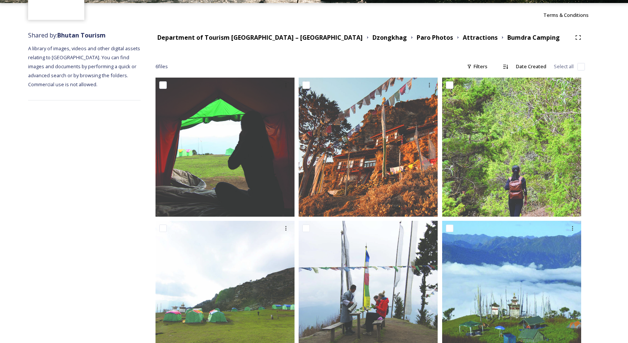
scroll to position [98, 0]
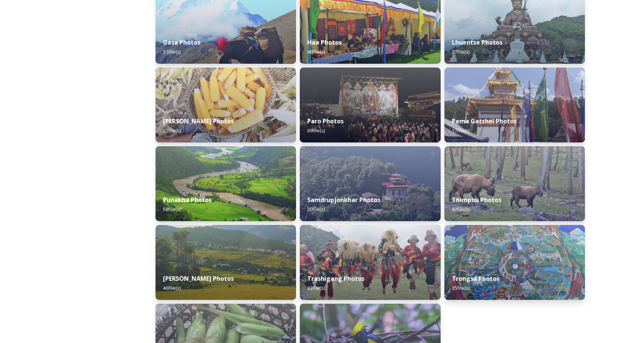
scroll to position [220, 0]
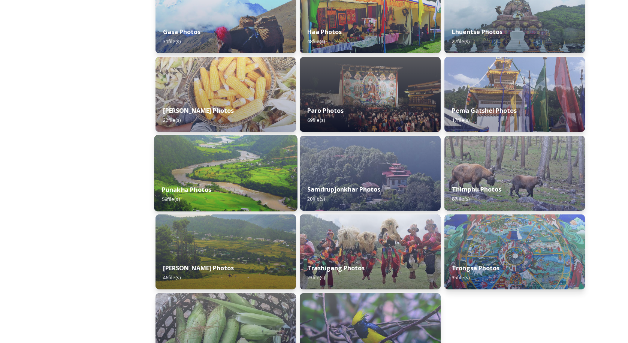
click at [220, 172] on img at bounding box center [225, 173] width 143 height 76
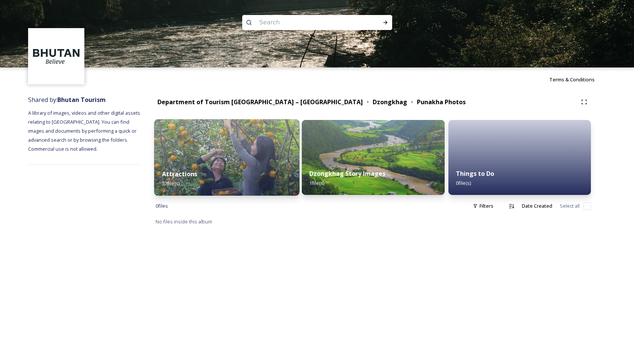
click at [218, 168] on div "Attractions 57 file(s)" at bounding box center [226, 178] width 145 height 34
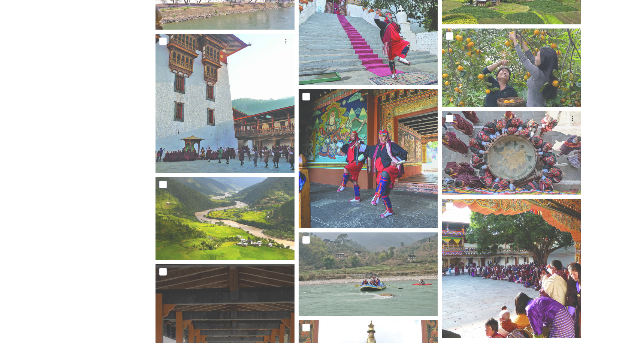
scroll to position [421, 0]
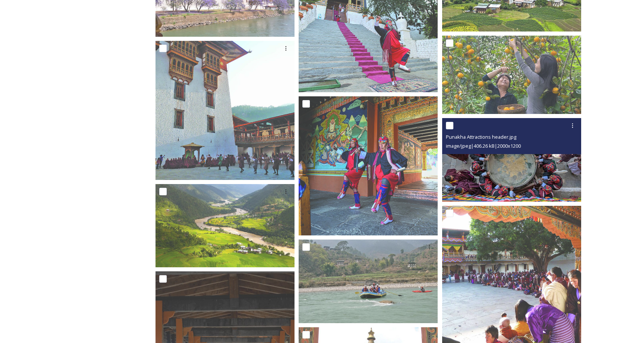
click at [507, 192] on img at bounding box center [511, 160] width 139 height 84
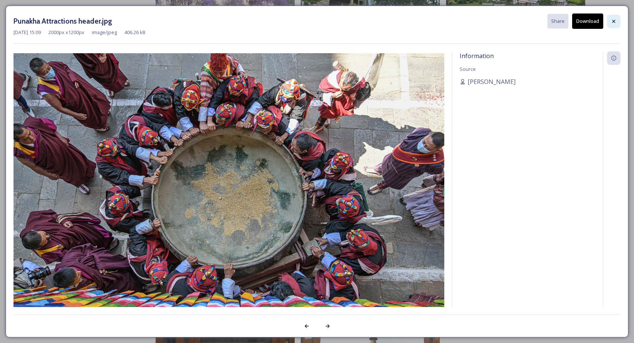
click at [614, 19] on icon at bounding box center [613, 21] width 6 height 6
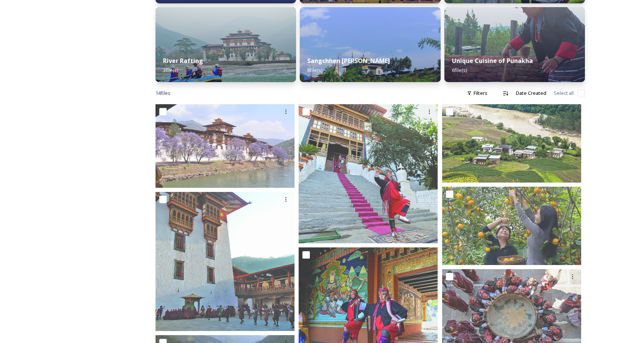
scroll to position [395, 0]
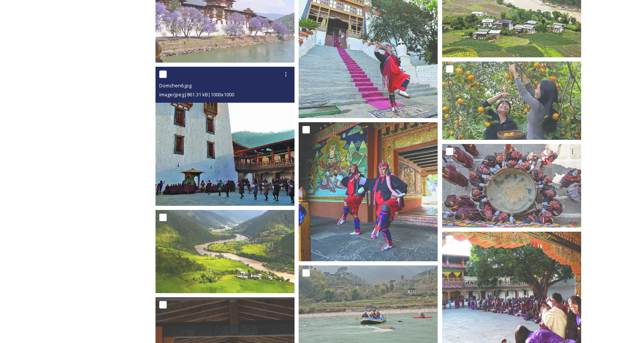
click at [235, 152] on img at bounding box center [224, 136] width 139 height 139
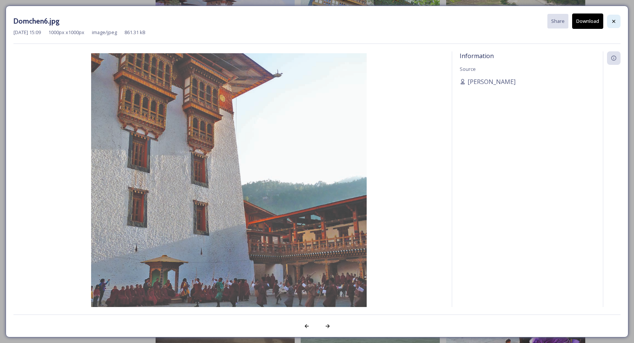
click at [613, 23] on icon at bounding box center [613, 21] width 6 height 6
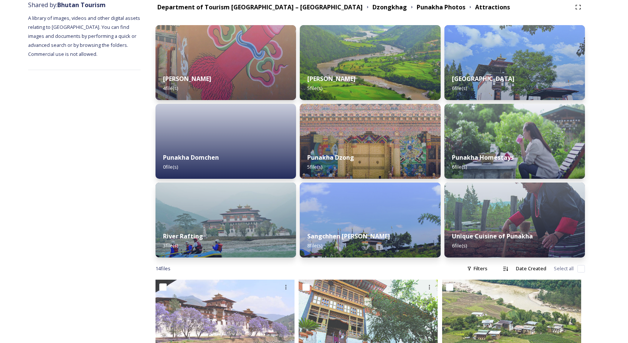
scroll to position [74, 0]
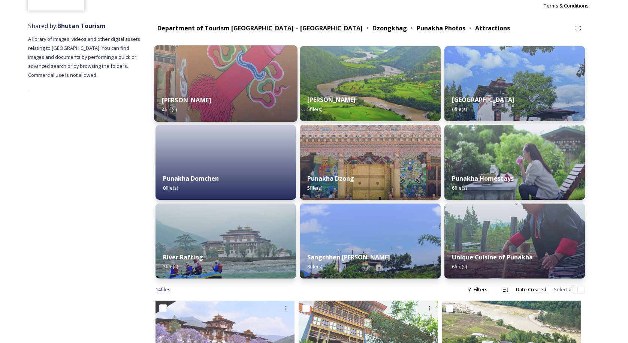
click at [179, 67] on img at bounding box center [225, 83] width 143 height 76
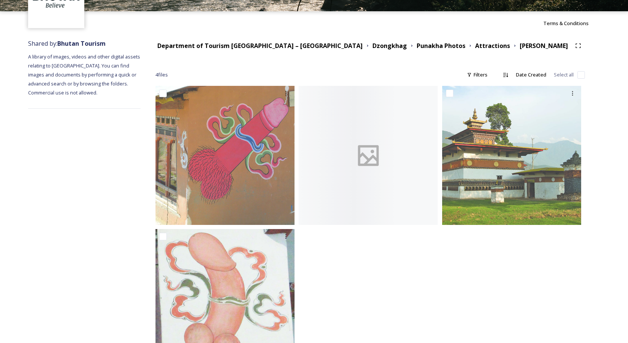
scroll to position [87, 0]
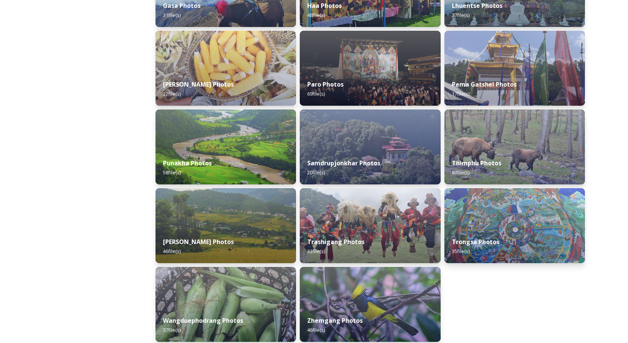
scroll to position [280, 0]
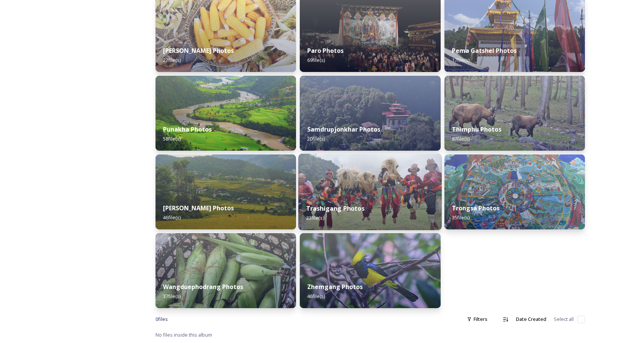
click at [353, 205] on strong "Trashigang Photos" at bounding box center [335, 208] width 58 height 8
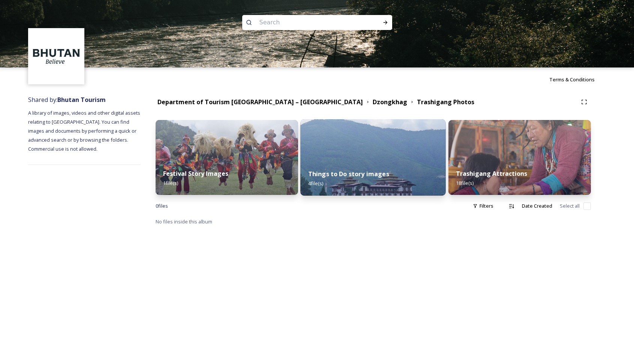
click at [337, 154] on img at bounding box center [372, 157] width 145 height 76
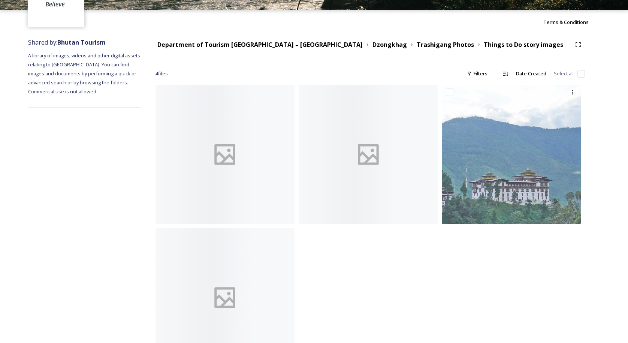
scroll to position [98, 0]
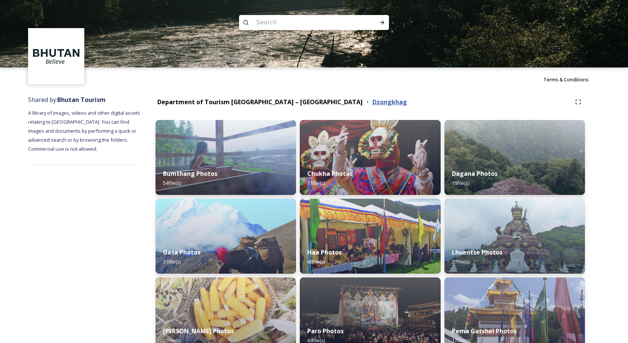
click at [372, 103] on strong "Dzongkhag" at bounding box center [389, 102] width 34 height 8
click at [279, 100] on strong "Department of Tourism [GEOGRAPHIC_DATA] – [GEOGRAPHIC_DATA]" at bounding box center [259, 102] width 205 height 8
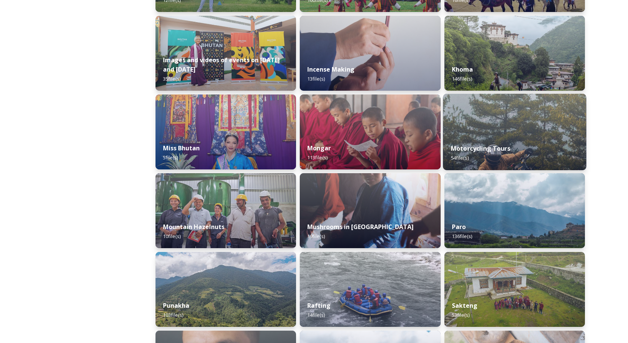
scroll to position [477, 0]
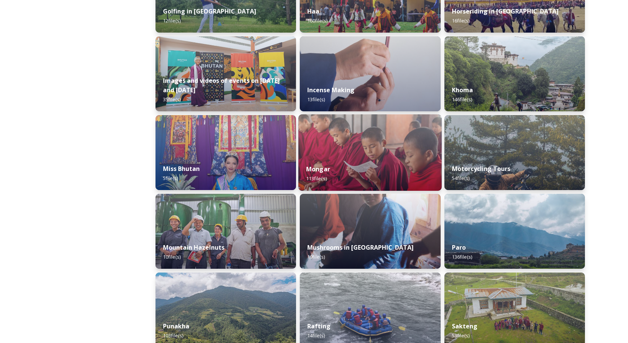
click at [335, 143] on img at bounding box center [370, 152] width 143 height 76
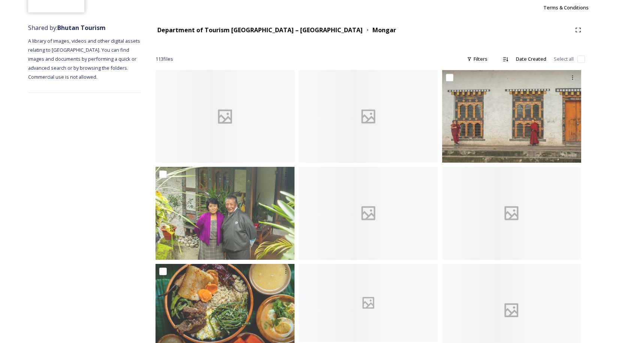
scroll to position [73, 0]
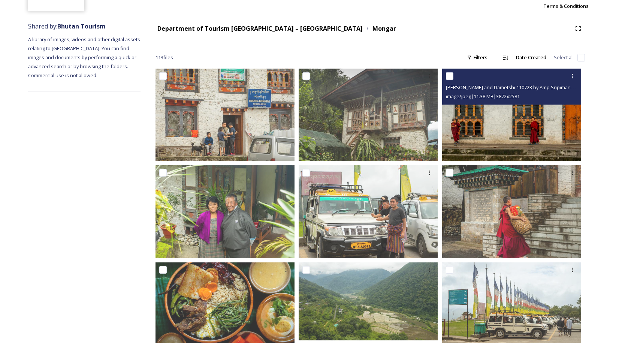
click at [510, 119] on img at bounding box center [511, 115] width 139 height 93
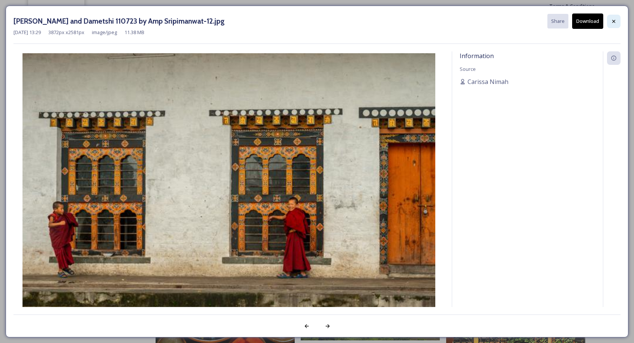
click at [615, 22] on icon at bounding box center [613, 21] width 6 height 6
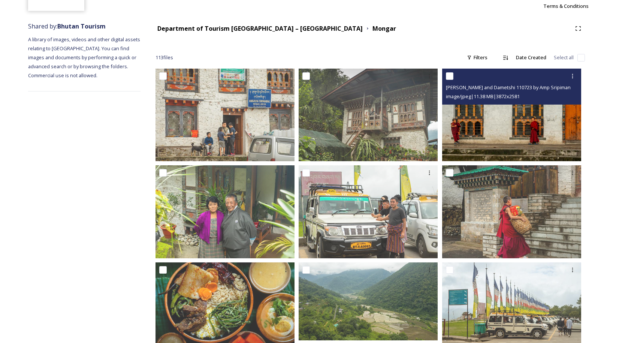
click at [529, 134] on img at bounding box center [511, 115] width 139 height 93
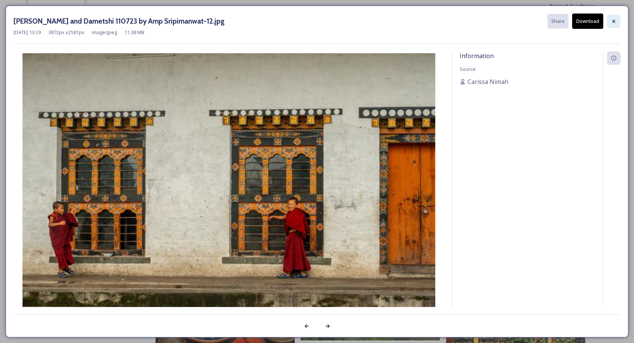
click at [619, 20] on div at bounding box center [613, 21] width 13 height 13
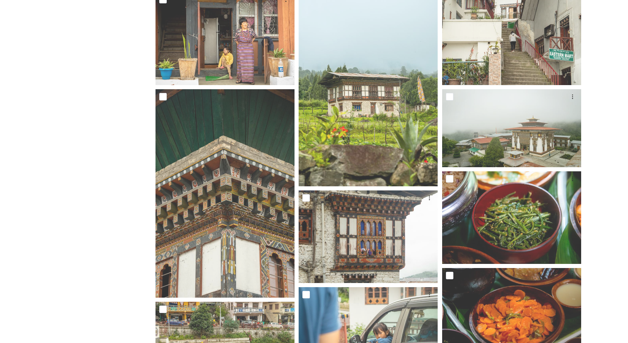
scroll to position [1611, 0]
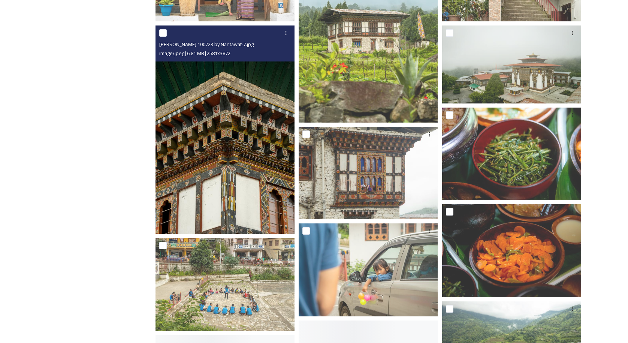
click at [229, 175] on img at bounding box center [224, 129] width 139 height 209
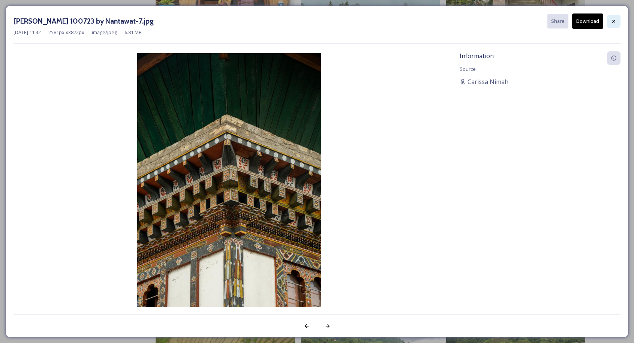
click at [617, 21] on div at bounding box center [613, 21] width 13 height 13
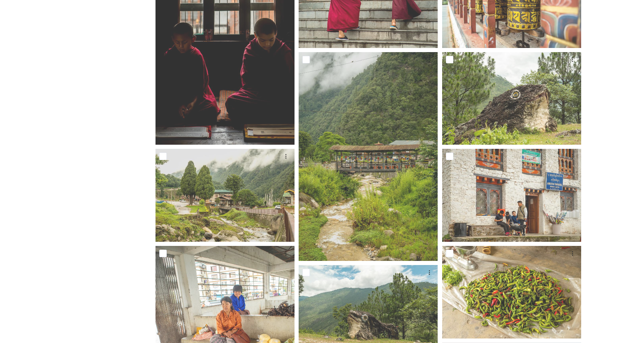
scroll to position [2954, 0]
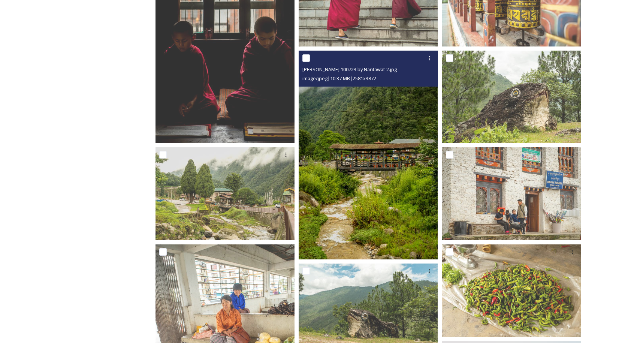
click at [379, 203] on img at bounding box center [368, 155] width 139 height 209
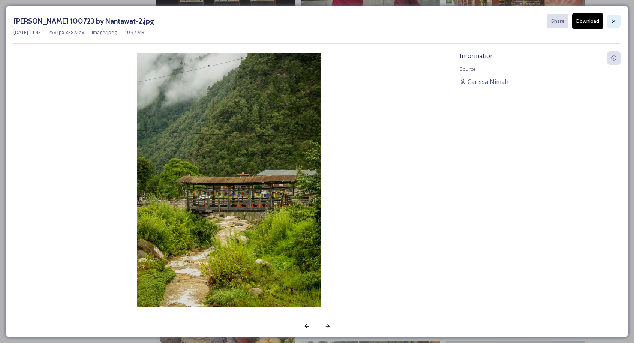
click at [613, 21] on icon at bounding box center [613, 21] width 6 height 6
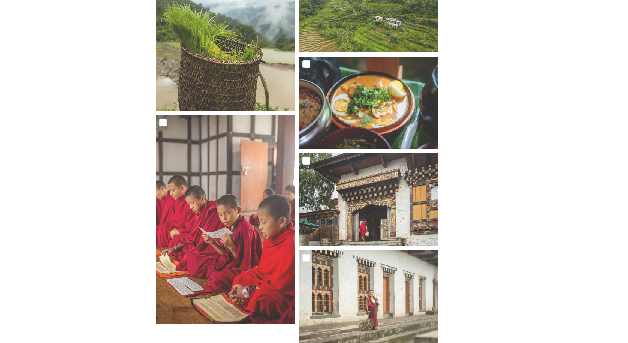
scroll to position [4695, 0]
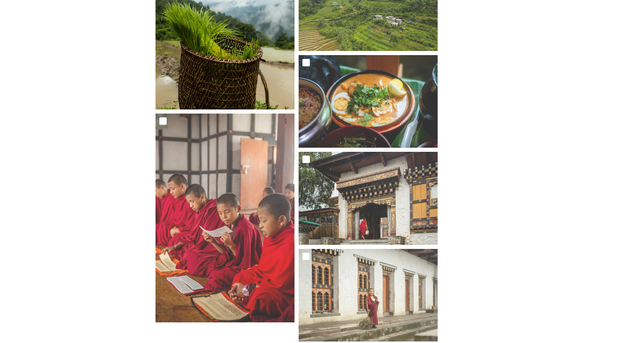
click at [229, 58] on img at bounding box center [224, 5] width 139 height 209
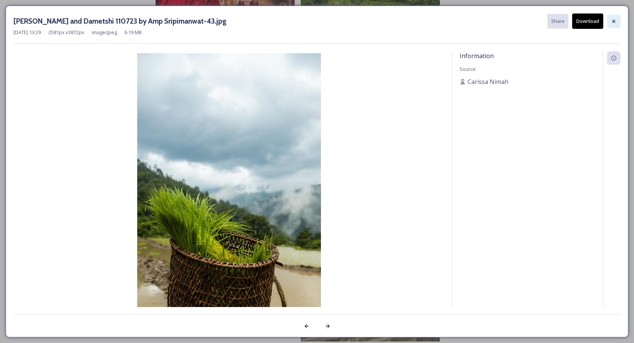
click at [614, 22] on icon at bounding box center [613, 21] width 6 height 6
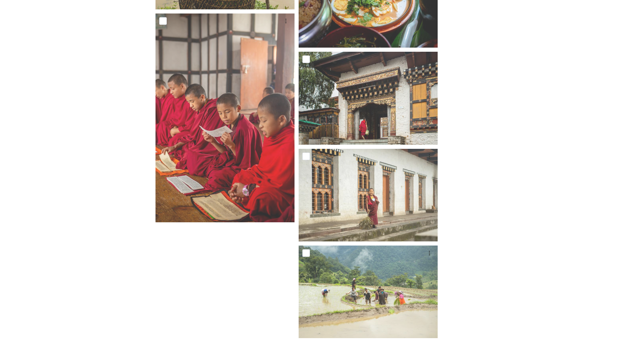
scroll to position [4807, 0]
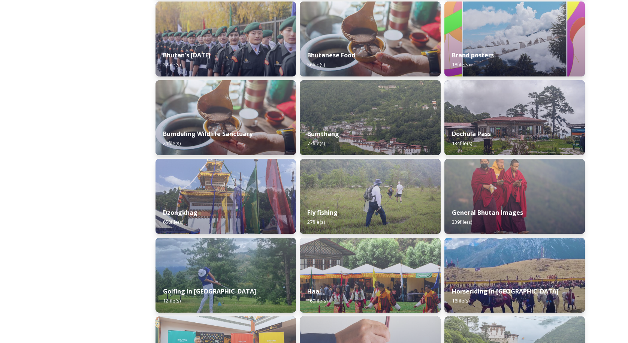
scroll to position [232, 0]
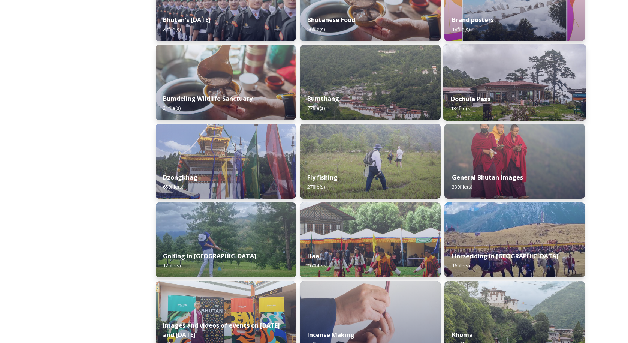
click at [524, 87] on img at bounding box center [514, 82] width 143 height 76
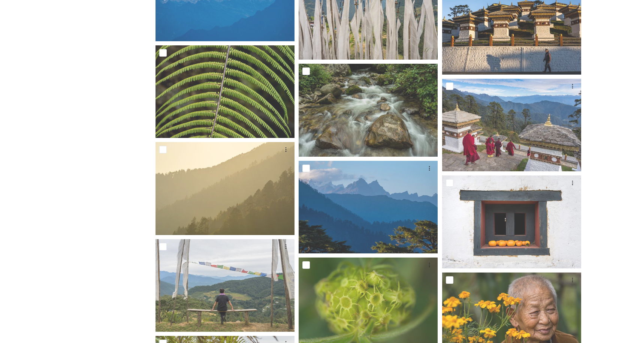
scroll to position [1974, 0]
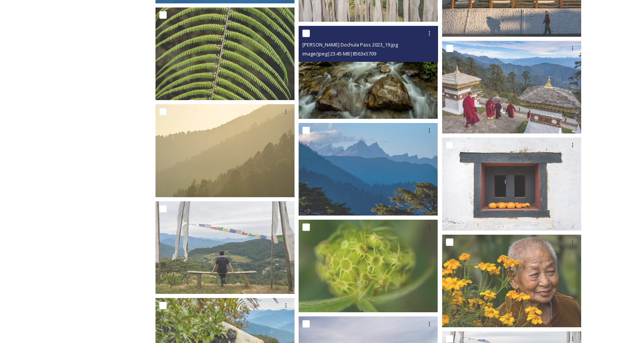
click at [356, 82] on img at bounding box center [368, 72] width 139 height 93
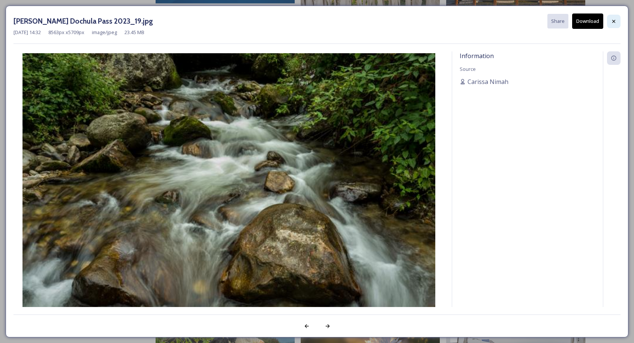
click at [614, 18] on div at bounding box center [613, 21] width 13 height 13
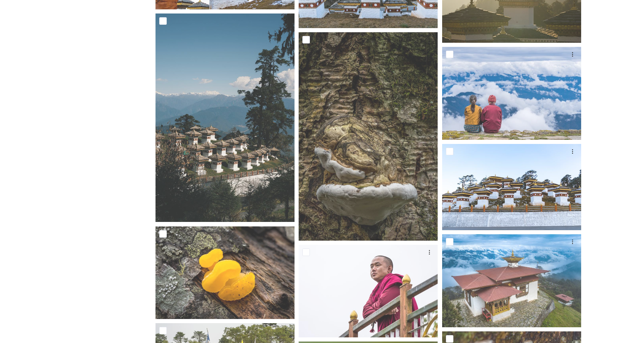
scroll to position [2664, 0]
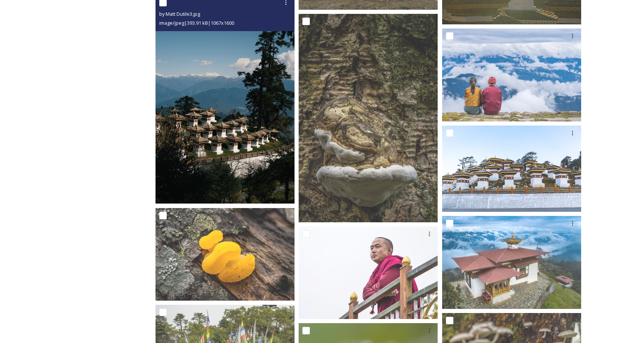
click at [243, 164] on img at bounding box center [224, 99] width 139 height 208
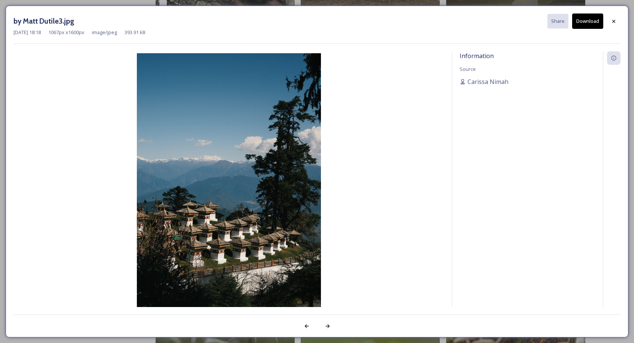
click at [615, 22] on icon at bounding box center [613, 21] width 6 height 6
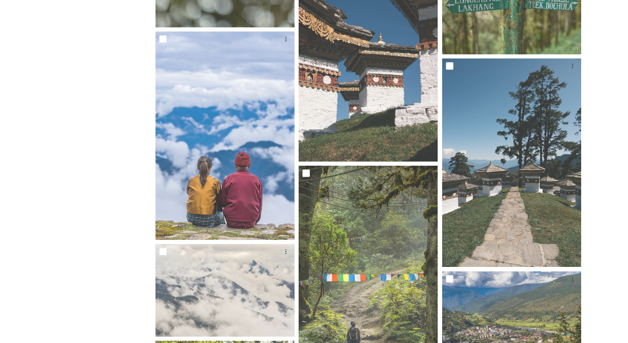
scroll to position [3513, 0]
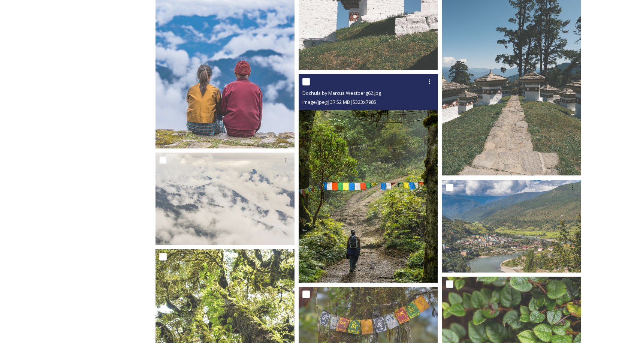
click at [384, 217] on img at bounding box center [368, 178] width 139 height 209
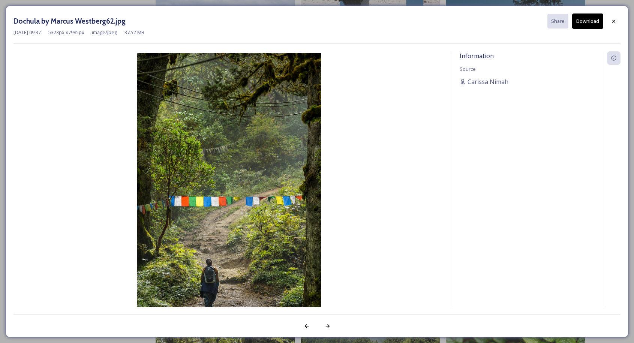
click at [613, 22] on icon at bounding box center [613, 21] width 6 height 6
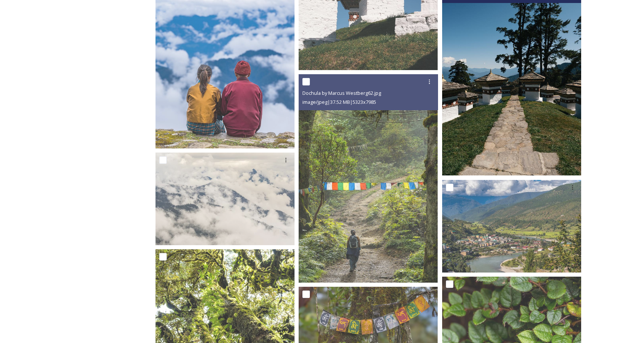
click at [523, 122] on img at bounding box center [511, 71] width 139 height 208
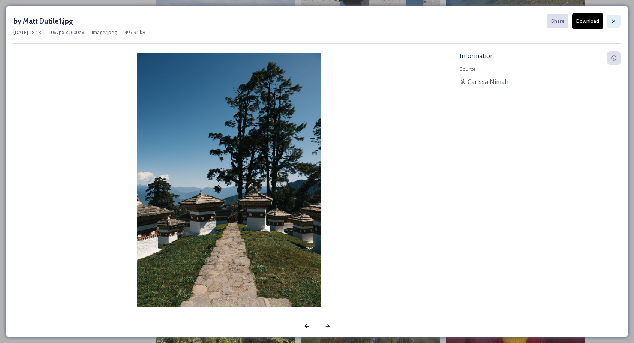
click at [611, 21] on icon at bounding box center [613, 21] width 6 height 6
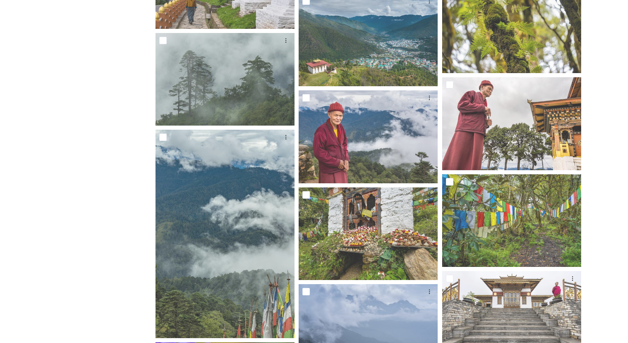
scroll to position [4305, 0]
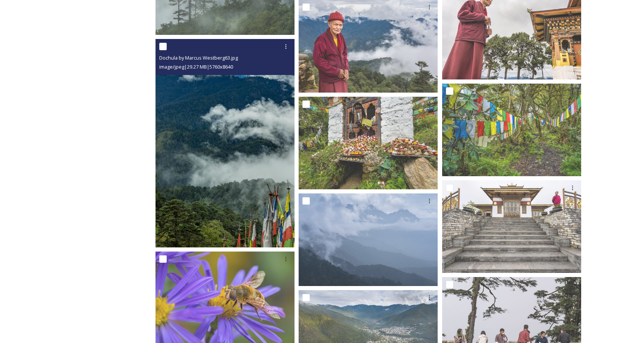
click at [260, 203] on img at bounding box center [224, 143] width 139 height 209
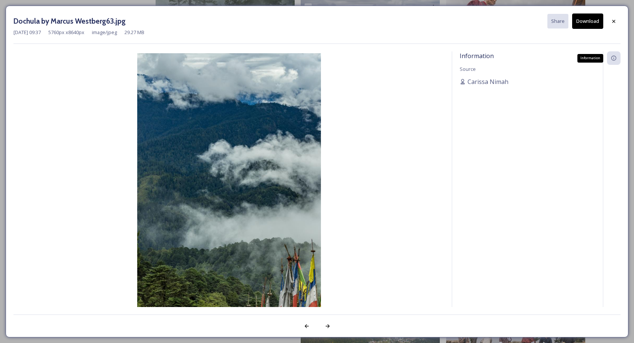
click at [611, 55] on icon at bounding box center [613, 58] width 6 height 6
click at [616, 59] on icon at bounding box center [613, 58] width 6 height 6
click at [613, 21] on icon at bounding box center [613, 21] width 6 height 6
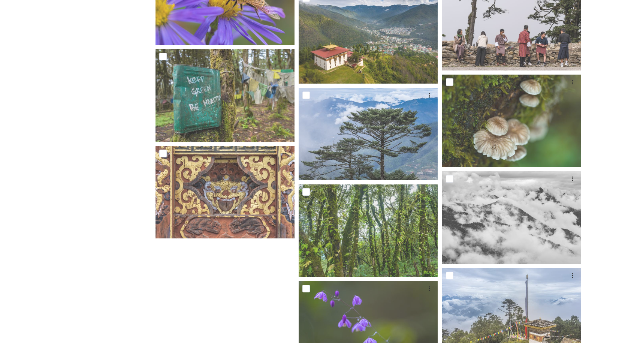
scroll to position [4460, 0]
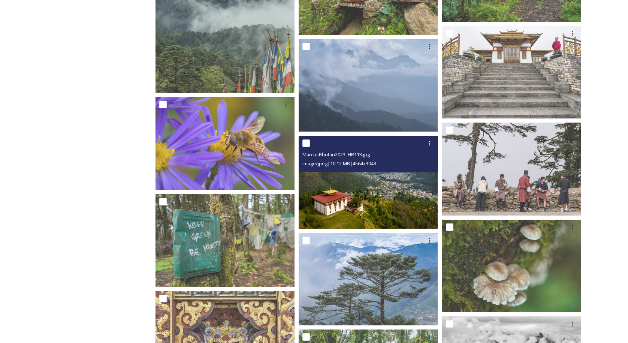
click at [375, 204] on img at bounding box center [368, 182] width 139 height 93
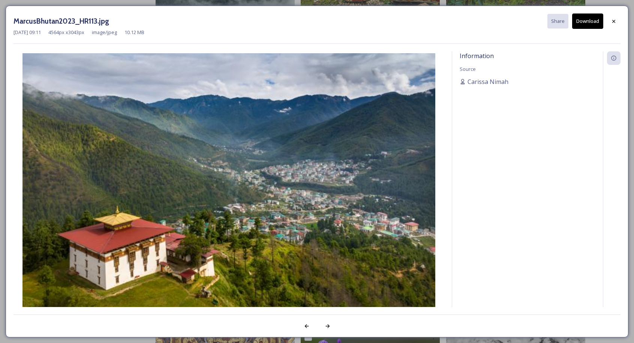
click at [336, 136] on img at bounding box center [228, 190] width 430 height 275
click at [612, 19] on icon at bounding box center [613, 21] width 6 height 6
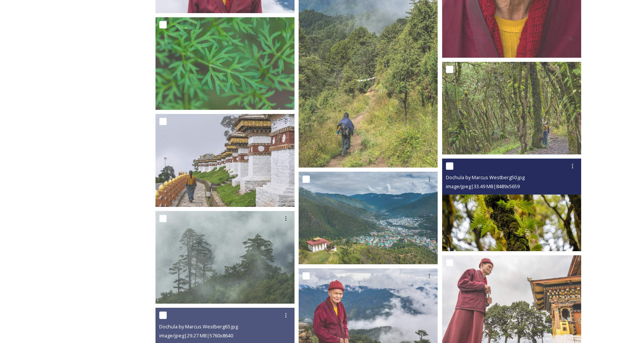
scroll to position [4026, 0]
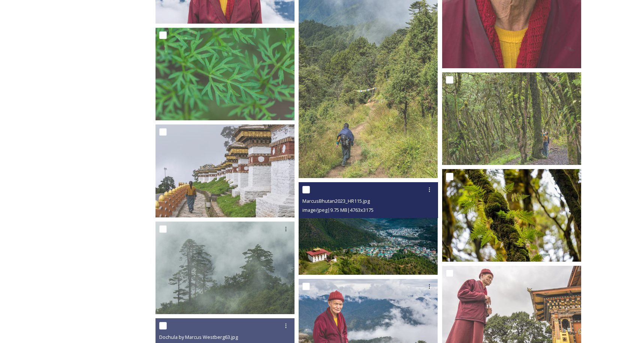
click at [384, 245] on img at bounding box center [368, 228] width 139 height 93
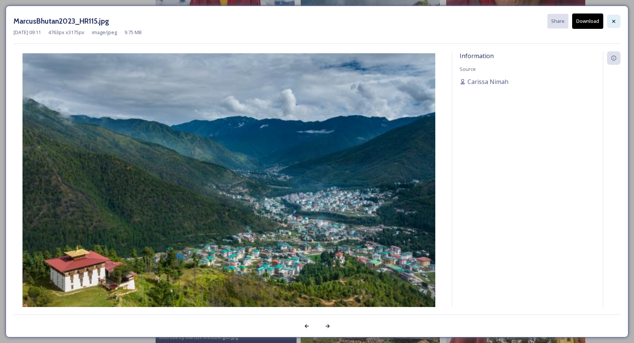
click at [614, 19] on icon at bounding box center [613, 21] width 6 height 6
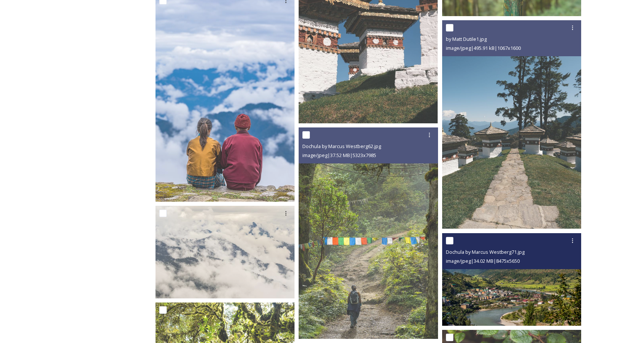
scroll to position [3415, 0]
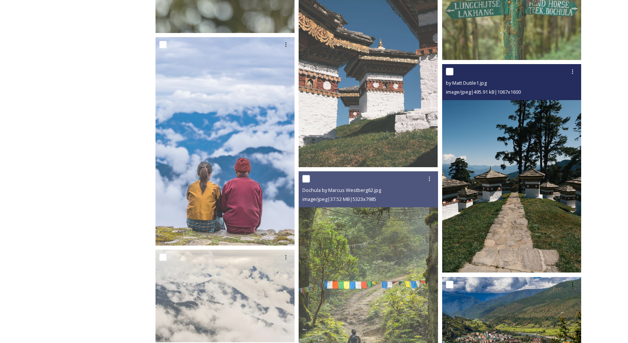
click at [509, 166] on img at bounding box center [511, 168] width 139 height 208
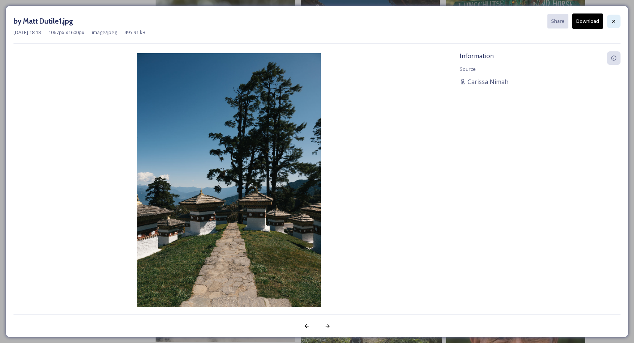
click at [616, 18] on div at bounding box center [613, 21] width 13 height 13
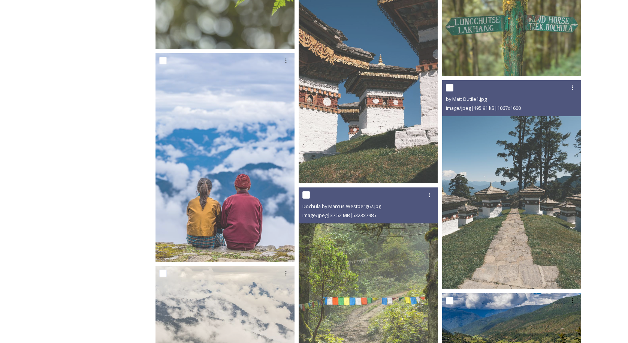
scroll to position [3338, 0]
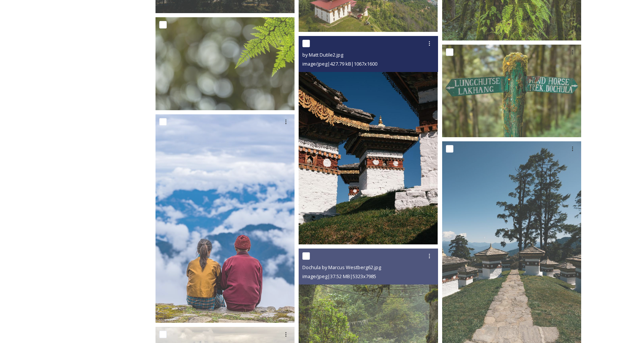
click at [386, 172] on img at bounding box center [368, 140] width 139 height 208
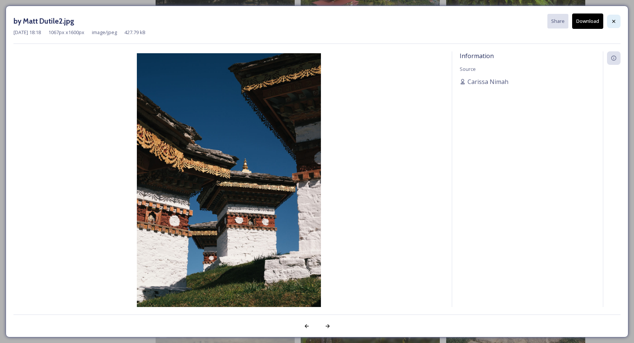
click at [613, 19] on icon at bounding box center [613, 21] width 6 height 6
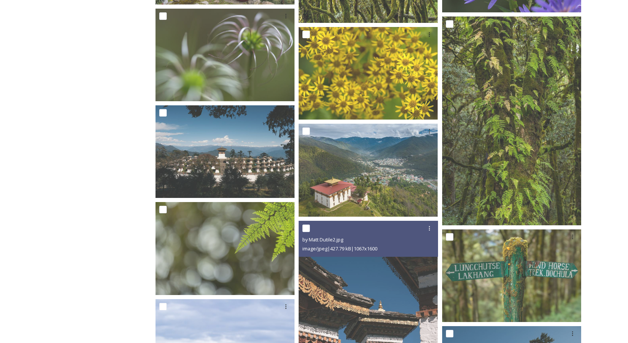
scroll to position [3085, 0]
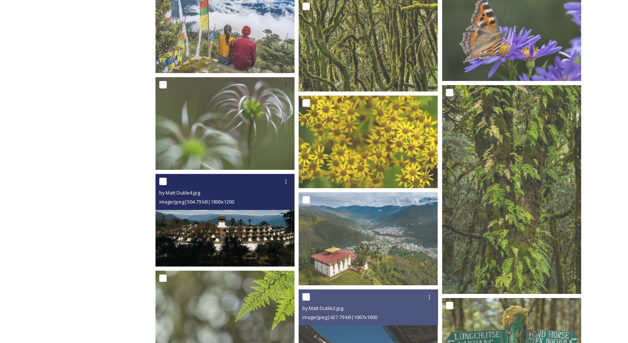
click at [253, 229] on img at bounding box center [224, 220] width 139 height 93
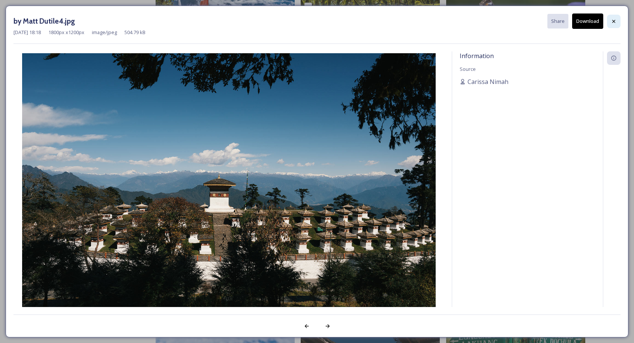
click at [615, 19] on icon at bounding box center [613, 21] width 6 height 6
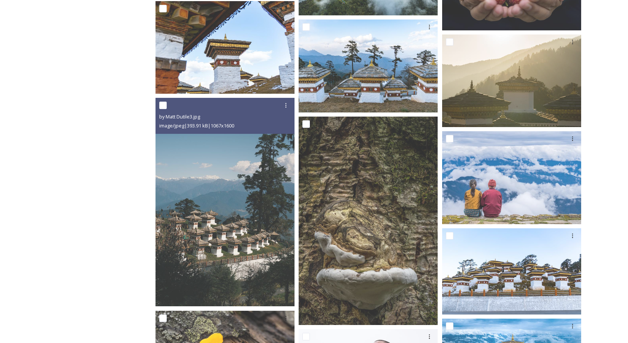
scroll to position [2628, 0]
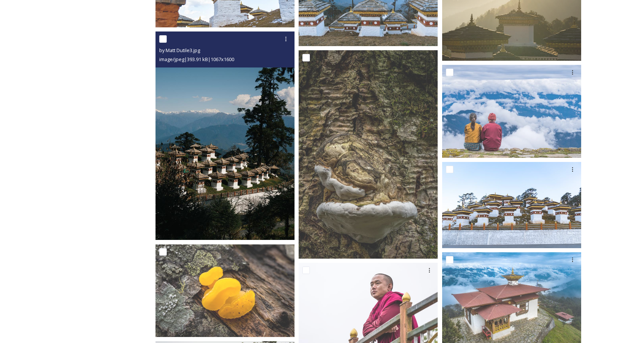
click at [230, 197] on img at bounding box center [224, 135] width 139 height 208
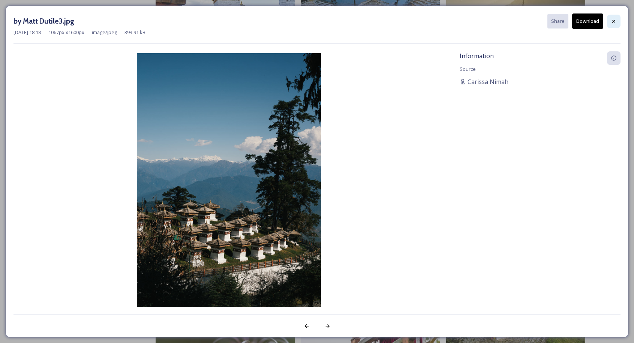
click at [613, 21] on icon at bounding box center [613, 21] width 6 height 6
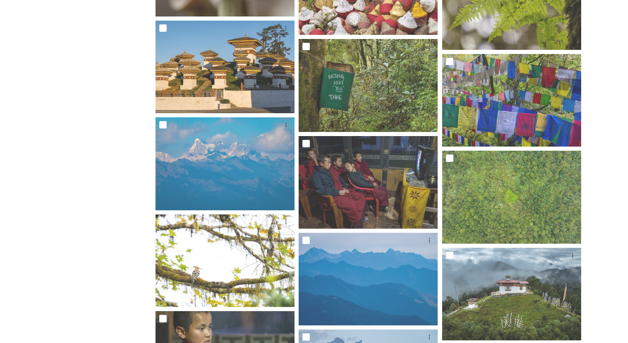
scroll to position [1341, 0]
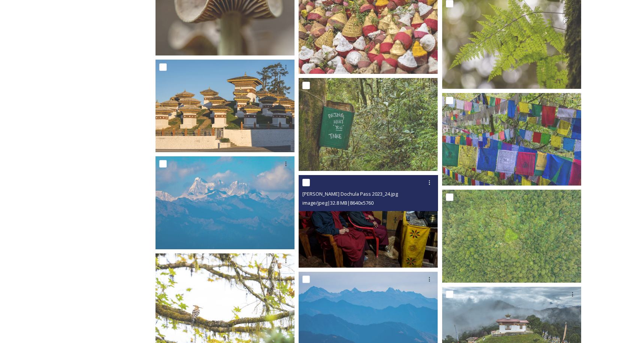
click at [397, 240] on img at bounding box center [368, 221] width 139 height 93
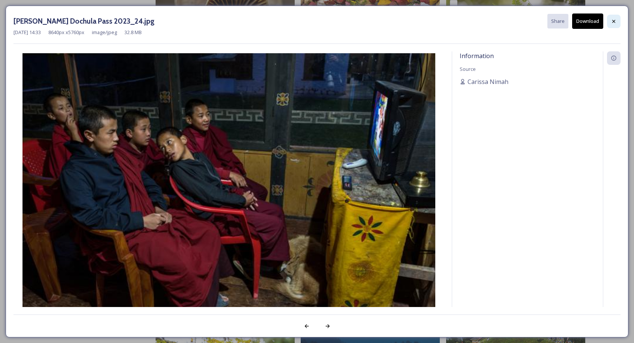
click at [614, 21] on icon at bounding box center [613, 21] width 6 height 6
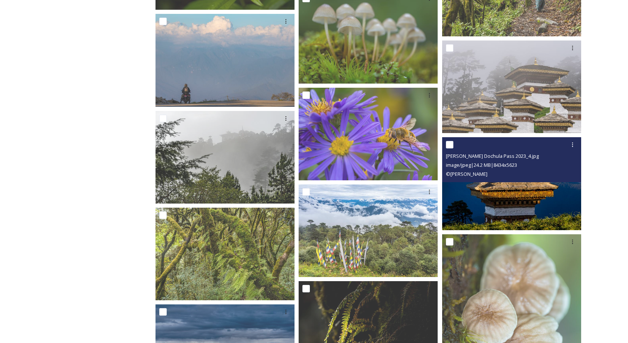
scroll to position [783, 0]
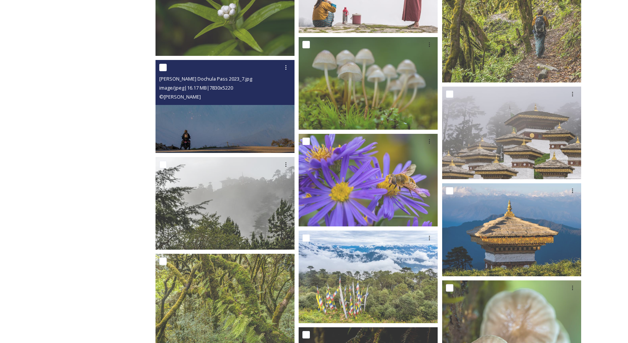
click at [247, 121] on img at bounding box center [224, 106] width 139 height 93
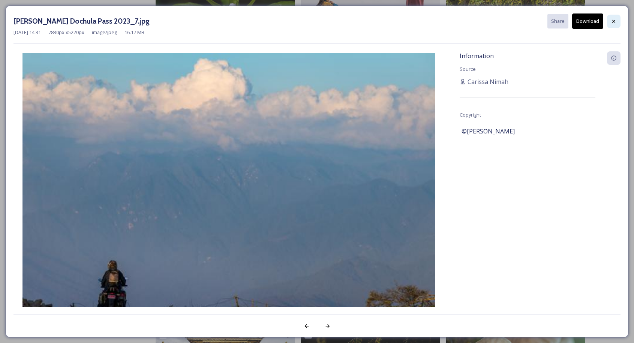
click at [611, 22] on icon at bounding box center [613, 21] width 6 height 6
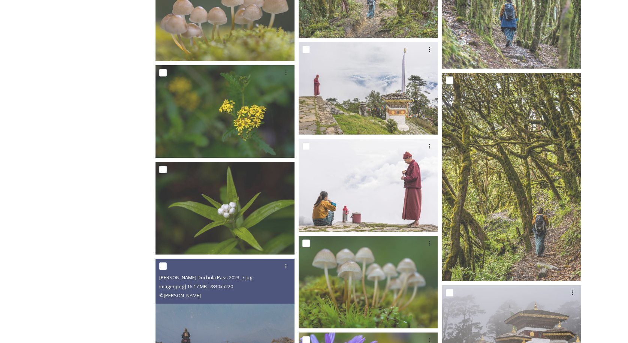
scroll to position [572, 0]
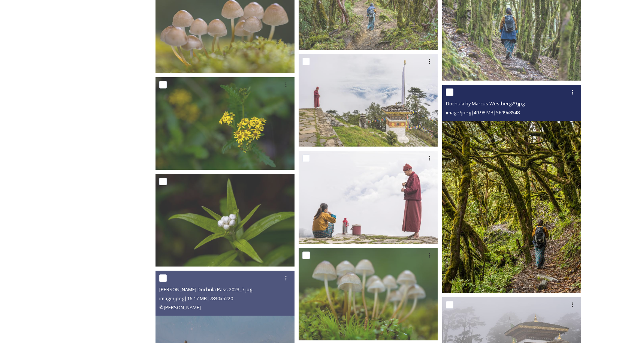
click at [523, 192] on img at bounding box center [511, 188] width 139 height 209
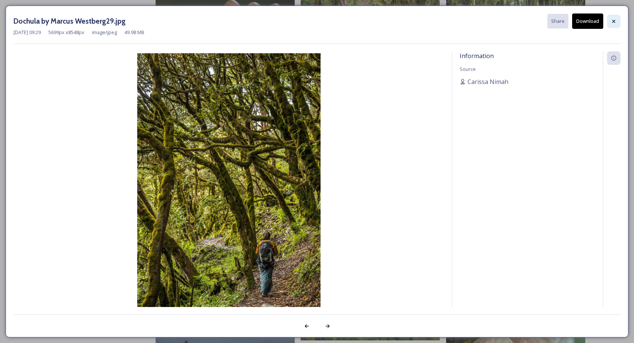
click at [613, 18] on icon at bounding box center [613, 21] width 6 height 6
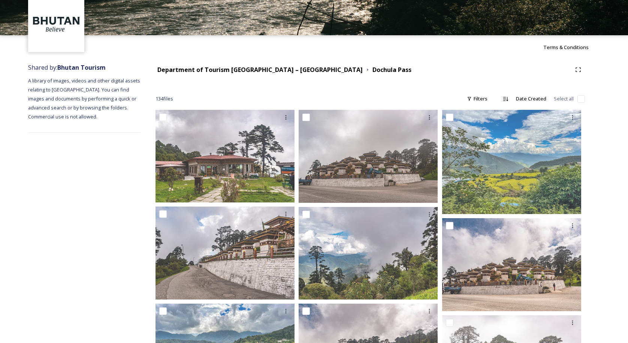
scroll to position [0, 0]
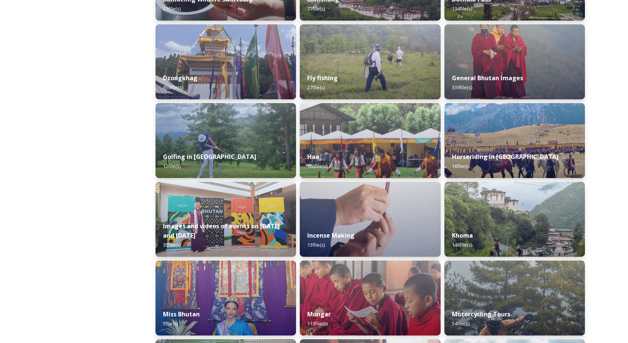
scroll to position [498, 0]
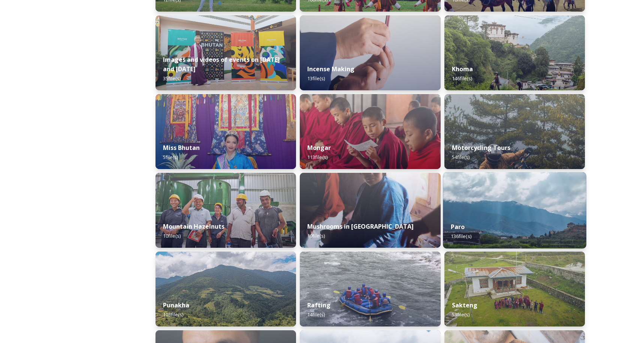
click at [545, 206] on img at bounding box center [514, 210] width 143 height 76
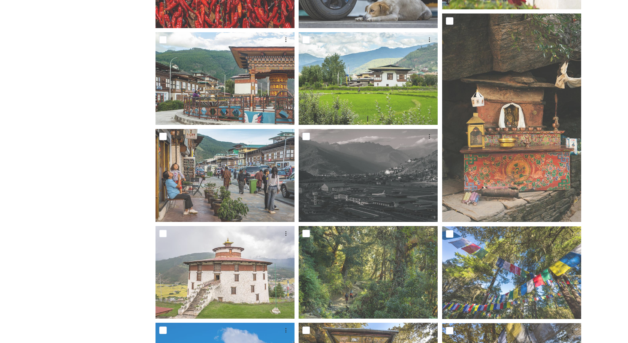
scroll to position [711, 0]
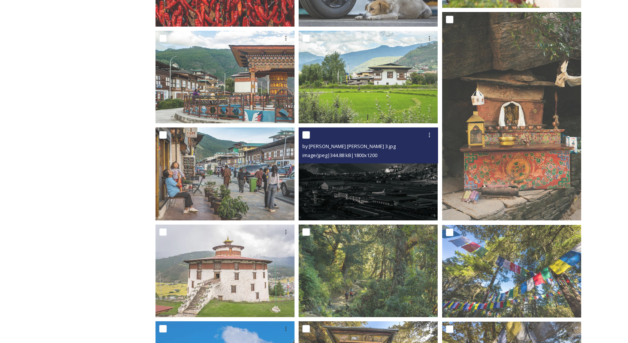
click at [391, 188] on img at bounding box center [368, 173] width 139 height 93
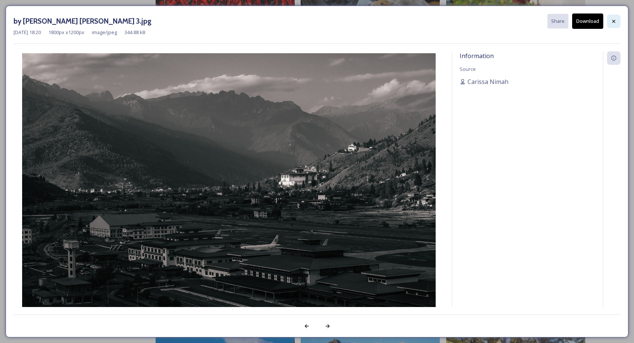
click at [614, 20] on icon at bounding box center [613, 21] width 6 height 6
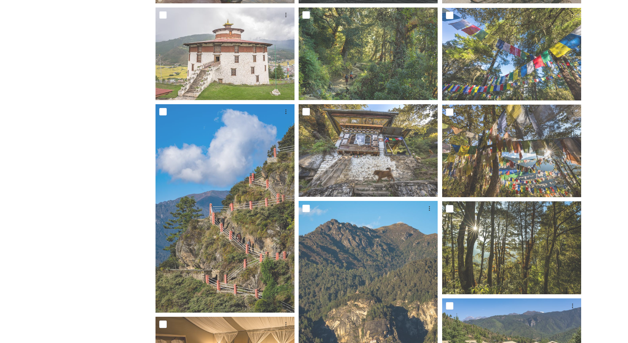
scroll to position [930, 0]
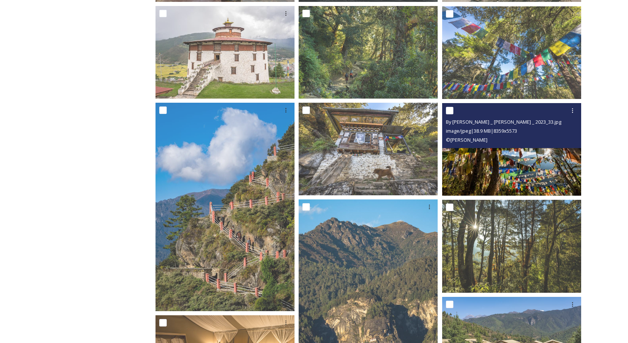
click at [526, 174] on img at bounding box center [511, 149] width 139 height 93
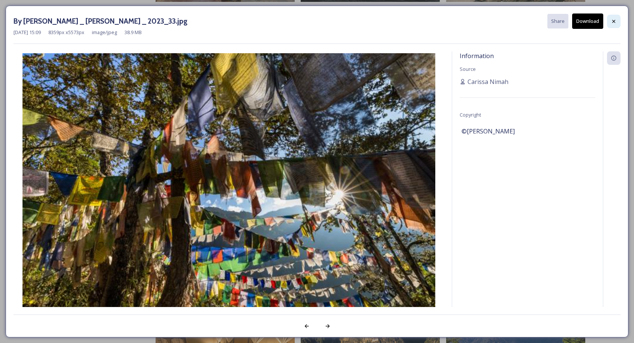
click at [614, 19] on icon at bounding box center [613, 21] width 6 height 6
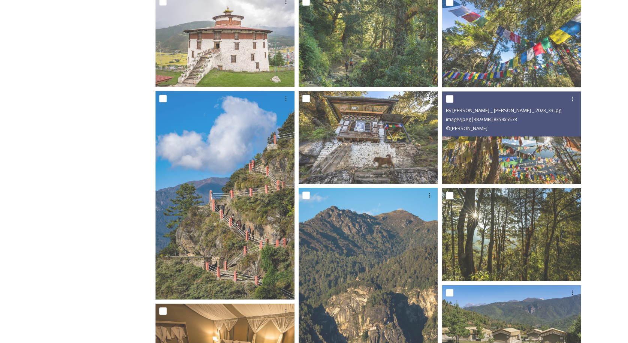
scroll to position [969, 0]
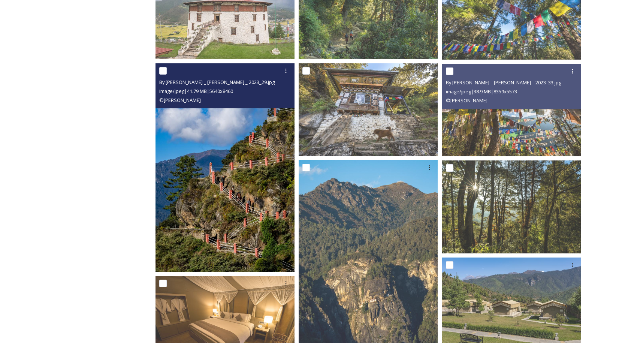
click at [256, 209] on img at bounding box center [224, 167] width 139 height 209
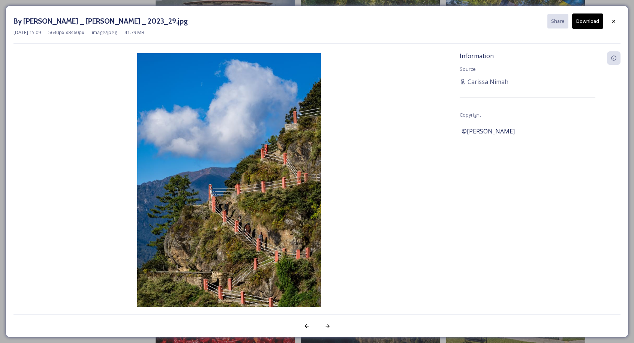
click at [392, 166] on img at bounding box center [228, 190] width 430 height 275
click at [614, 21] on icon at bounding box center [613, 21] width 6 height 6
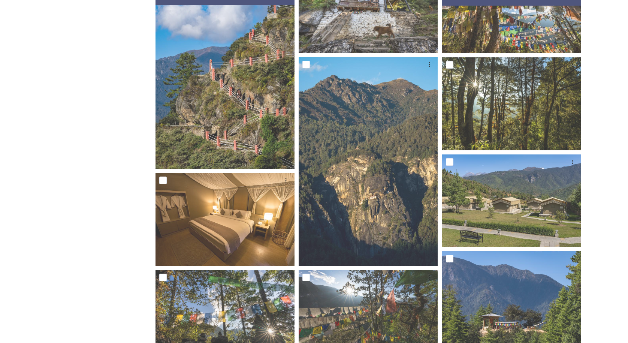
scroll to position [1076, 0]
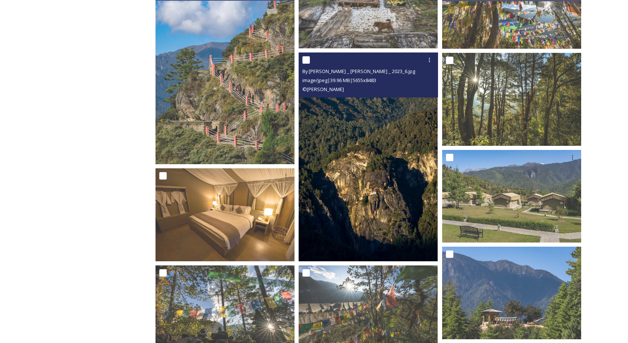
click at [354, 168] on img at bounding box center [368, 156] width 139 height 209
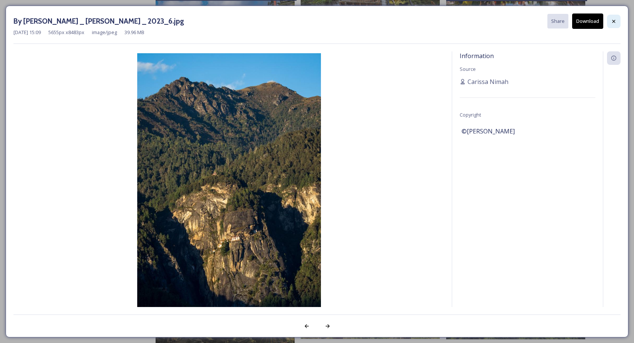
click at [611, 21] on icon at bounding box center [613, 21] width 6 height 6
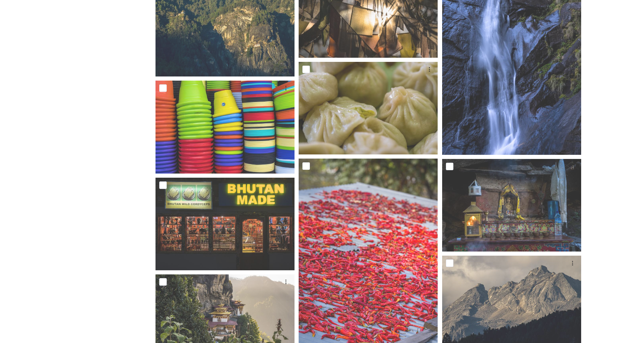
scroll to position [1768, 0]
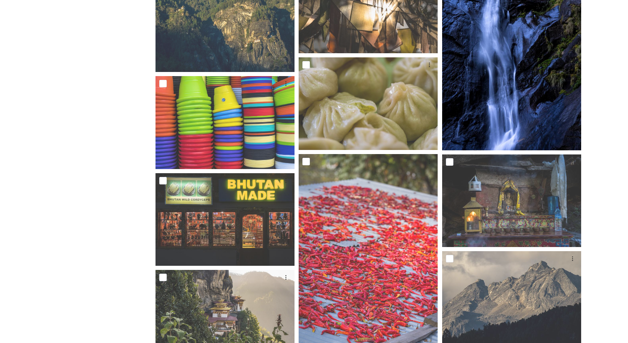
click at [501, 96] on img at bounding box center [511, 46] width 139 height 209
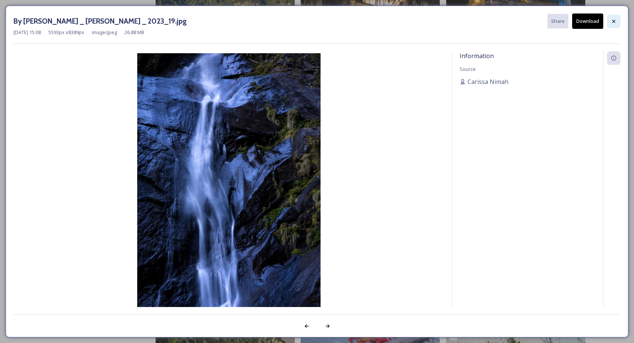
click at [610, 21] on icon at bounding box center [613, 21] width 6 height 6
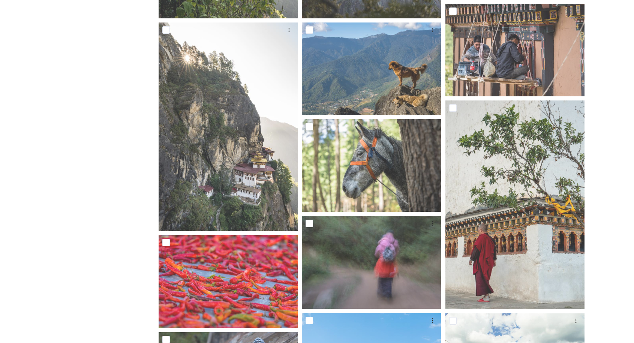
scroll to position [2212, 0]
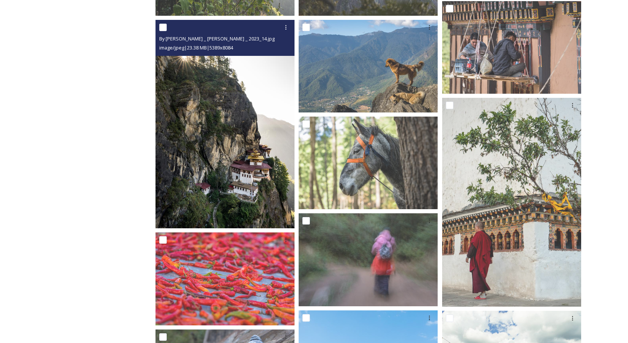
click at [211, 161] on img at bounding box center [224, 124] width 139 height 209
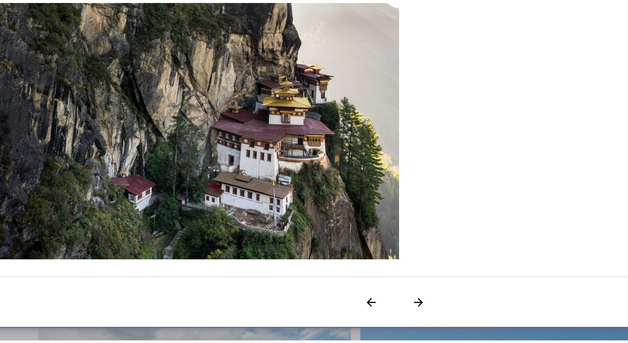
scroll to position [2257, 0]
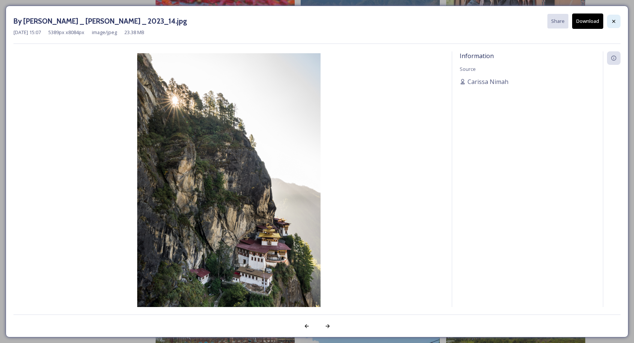
click at [613, 20] on icon at bounding box center [613, 20] width 3 height 3
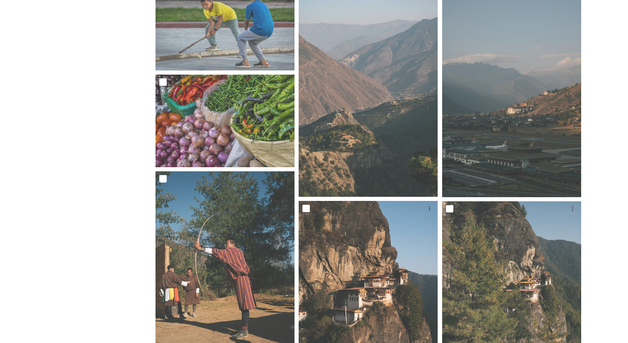
scroll to position [3634, 0]
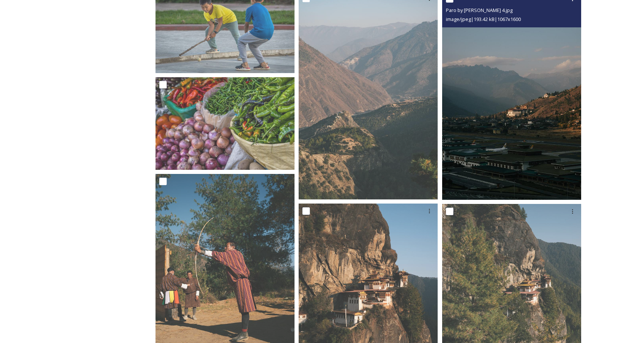
click at [538, 144] on img at bounding box center [511, 95] width 139 height 208
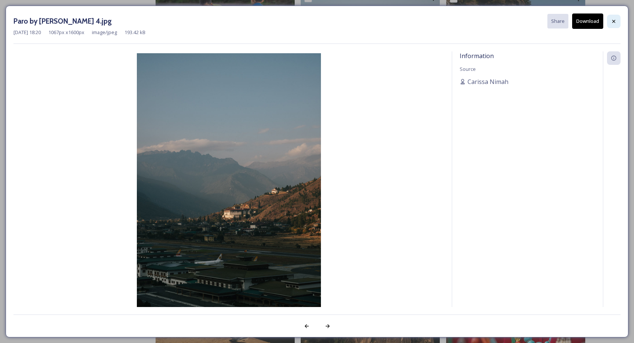
click at [613, 21] on icon at bounding box center [613, 20] width 3 height 3
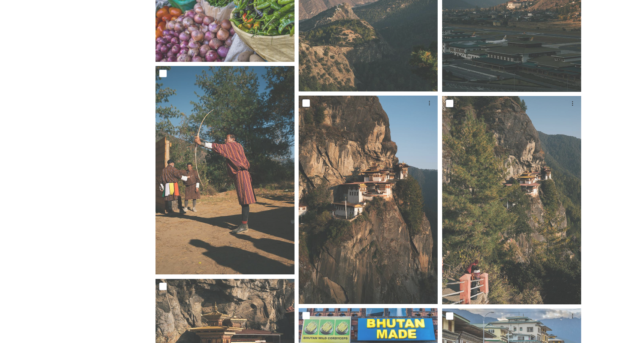
scroll to position [3740, 0]
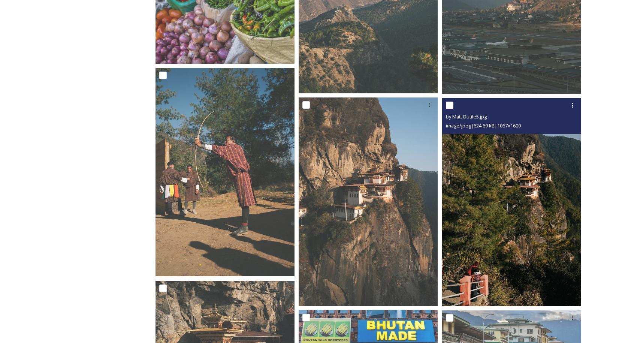
click at [516, 227] on img at bounding box center [511, 202] width 139 height 208
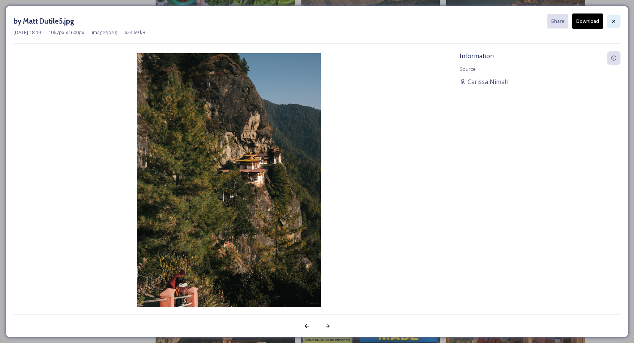
click at [616, 22] on div at bounding box center [613, 21] width 13 height 13
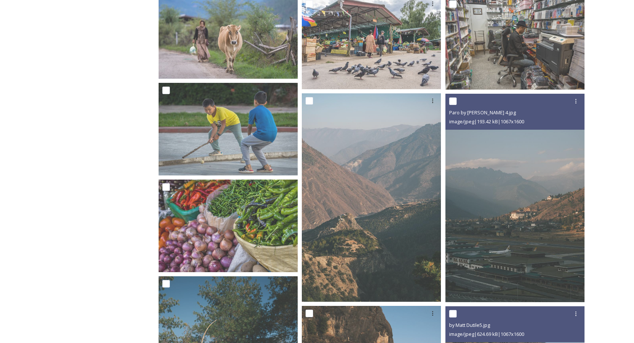
scroll to position [3530, 0]
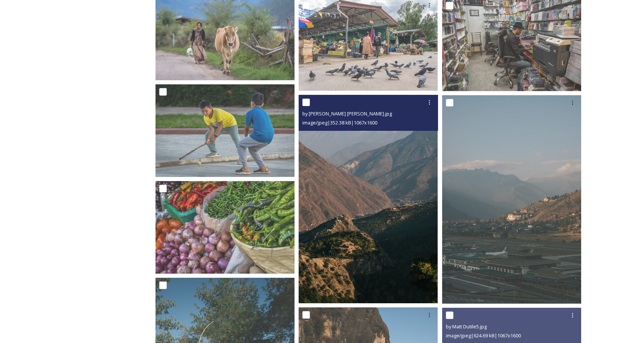
click at [345, 224] on img at bounding box center [368, 199] width 139 height 208
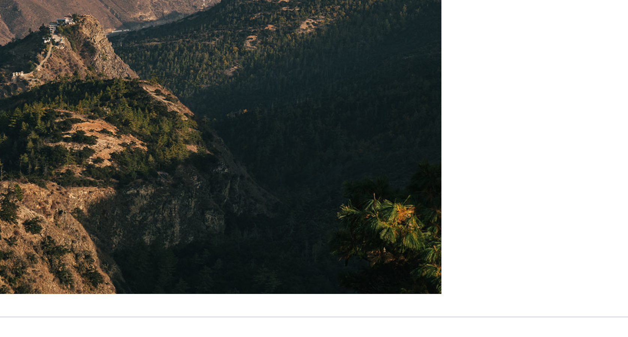
scroll to position [3526, 0]
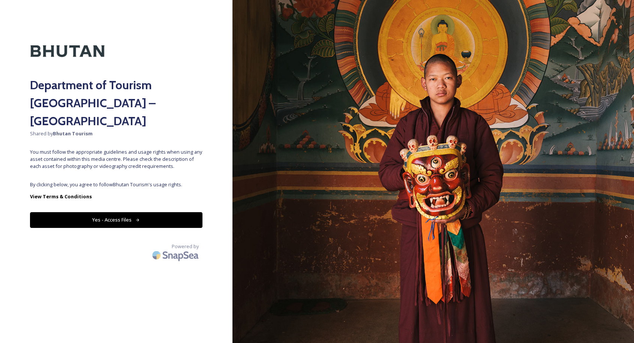
click at [158, 212] on button "Yes - Access Files" at bounding box center [116, 219] width 172 height 15
click at [185, 212] on button "Yes - Access Files" at bounding box center [116, 219] width 172 height 15
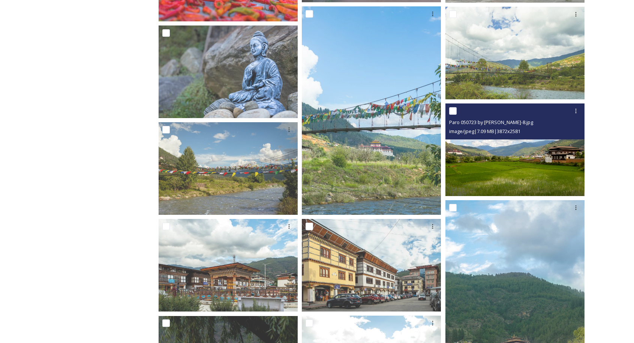
scroll to position [2510, 0]
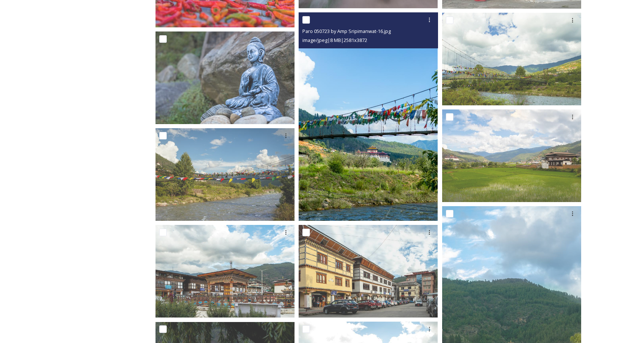
click at [333, 150] on img at bounding box center [368, 116] width 139 height 209
